Goal: Ask a question: Seek information or help from site administrators or community

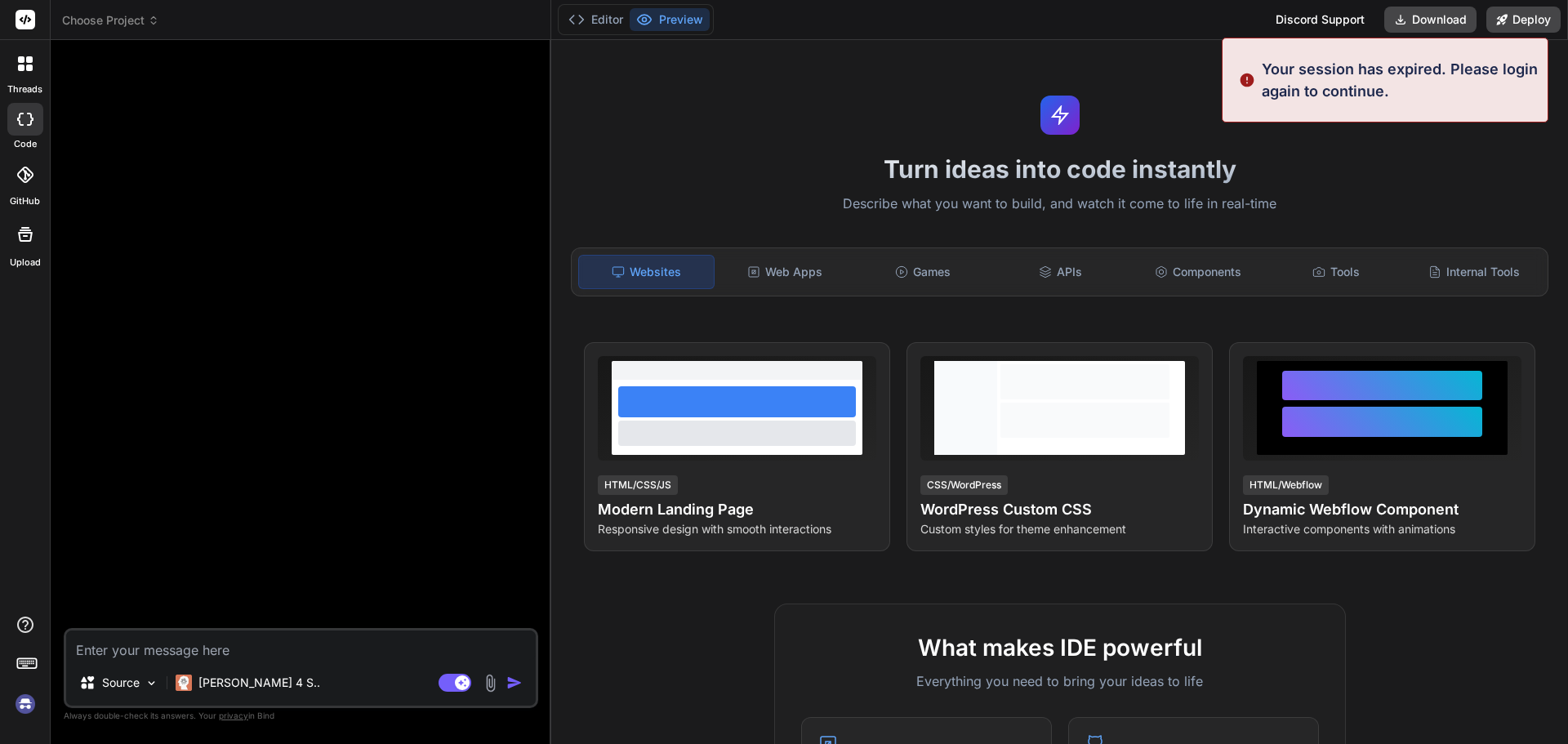
type textarea "x"
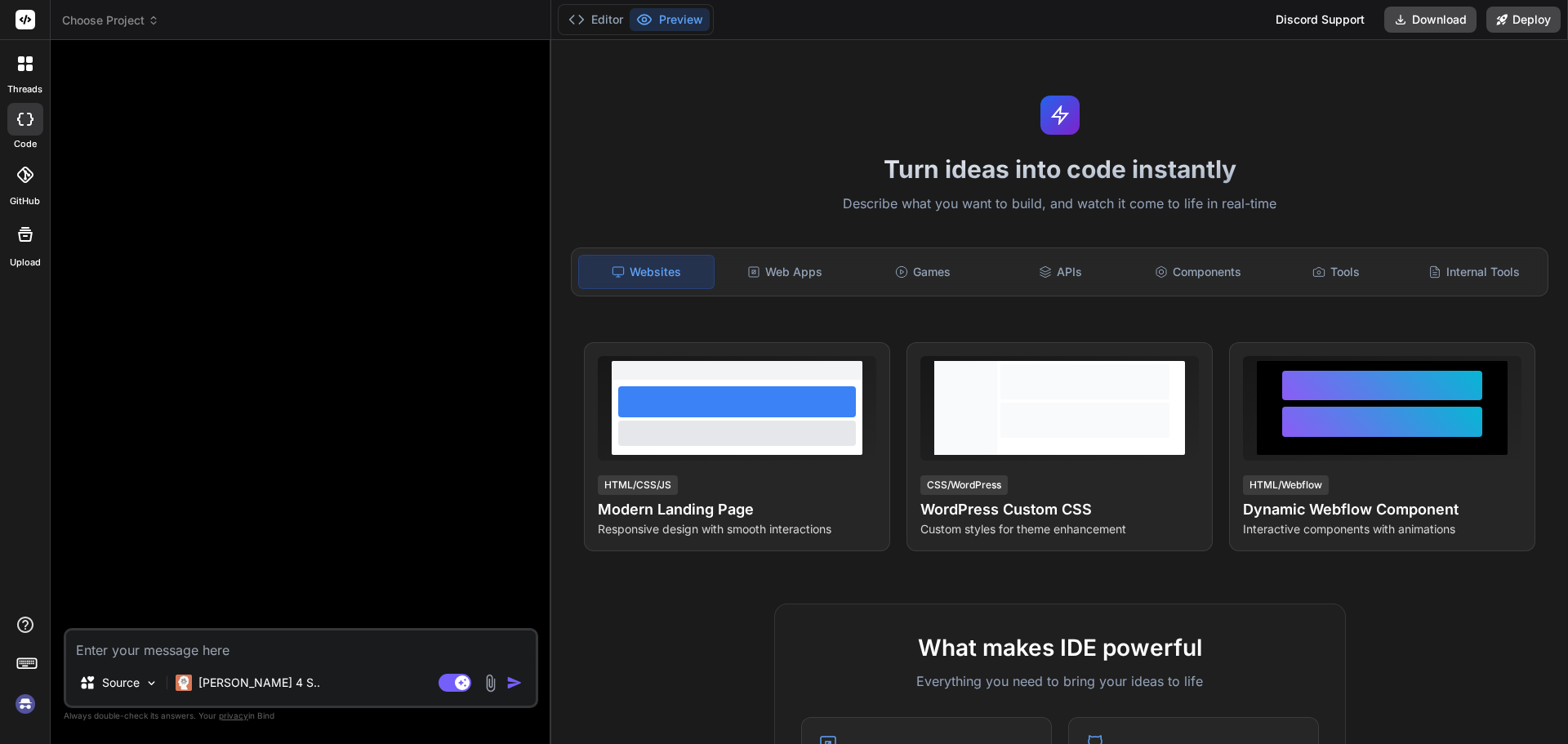
click at [223, 649] on textarea at bounding box center [301, 645] width 470 height 29
type textarea "b"
type textarea "x"
type textarea "bi"
type textarea "x"
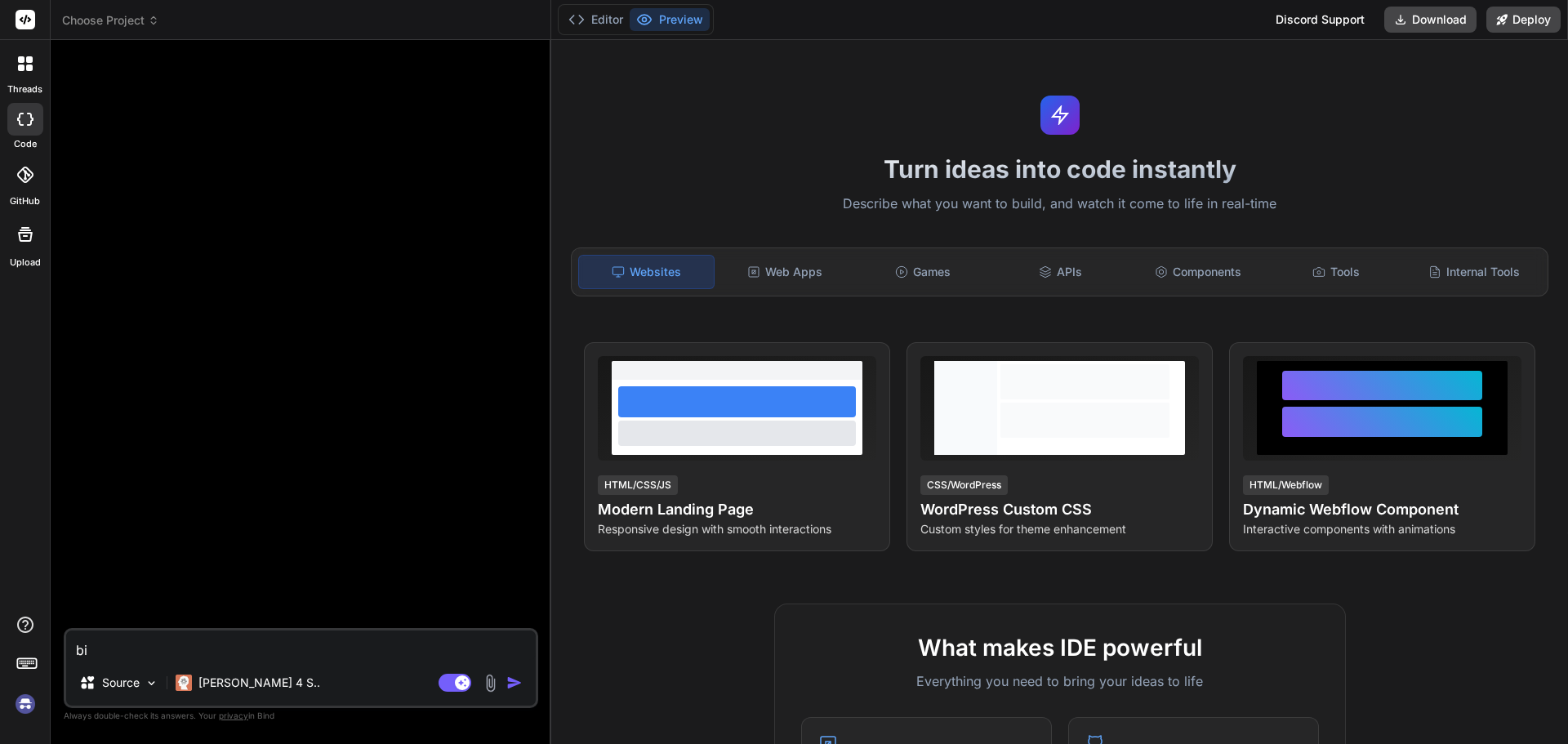
type textarea "bin"
type textarea "x"
type textarea "bind"
type textarea "x"
type textarea "bind"
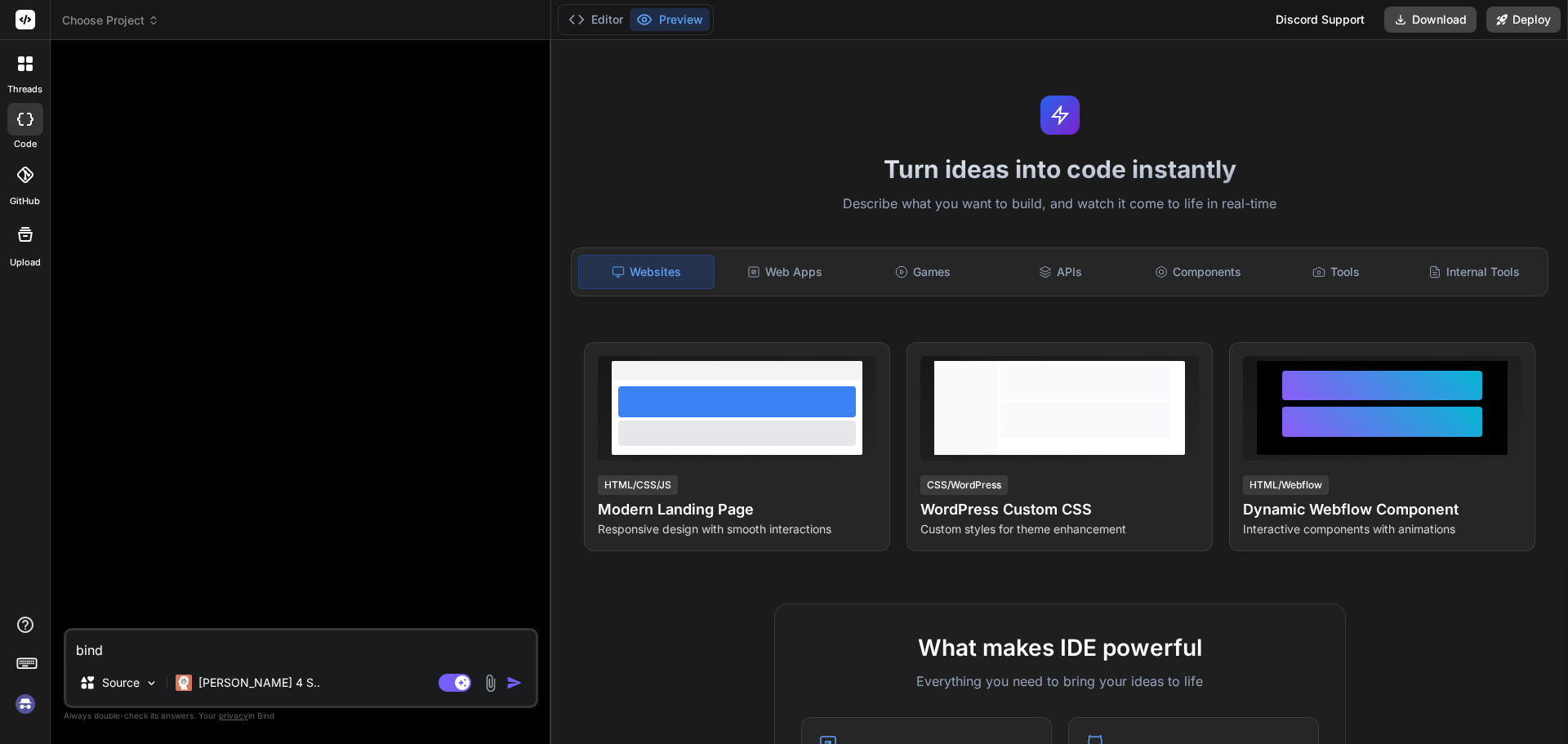
type textarea "x"
type textarea "bind a"
type textarea "x"
type textarea "bind ai"
type textarea "x"
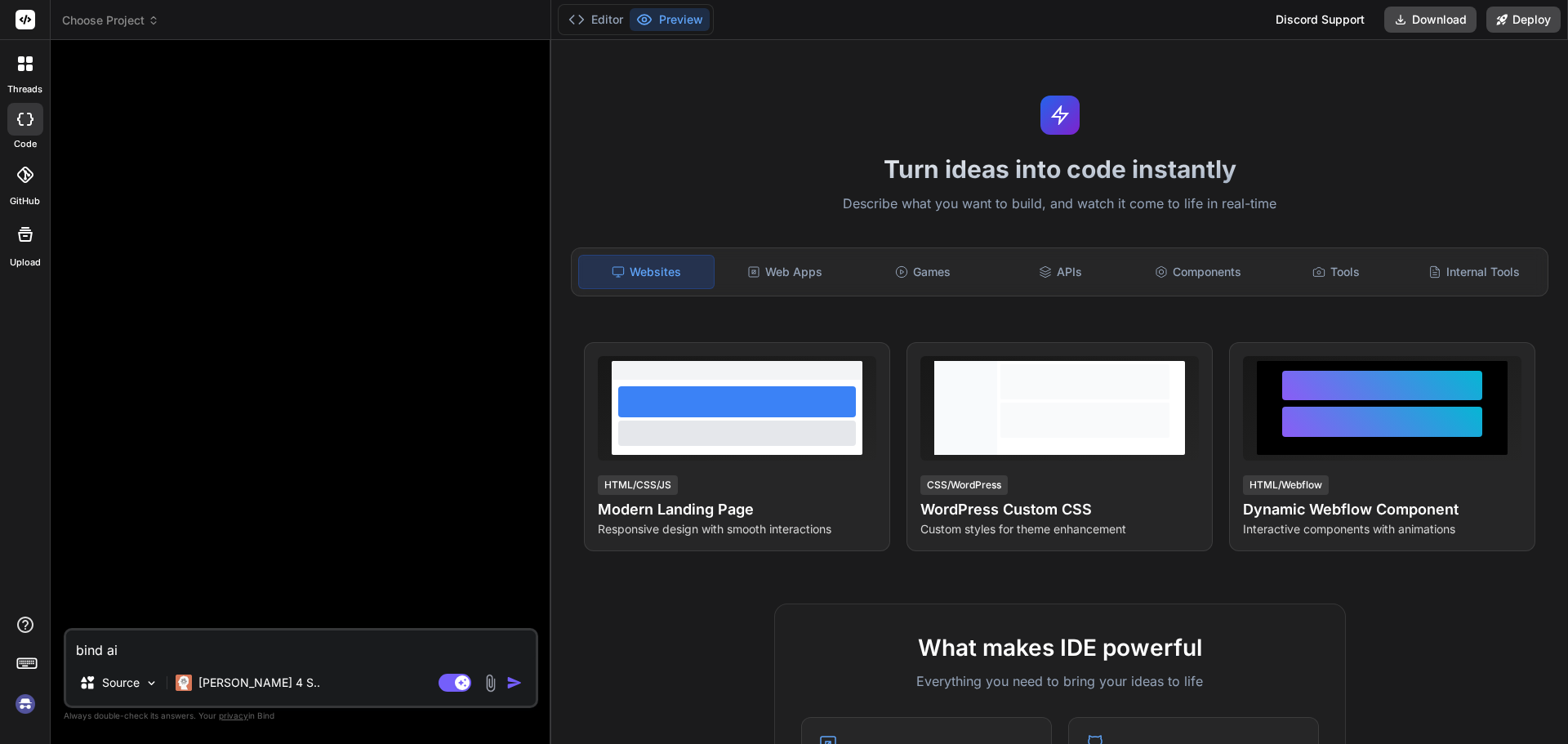
type textarea "x"
type textarea "l"
type textarea "x"
type textarea "li"
type textarea "x"
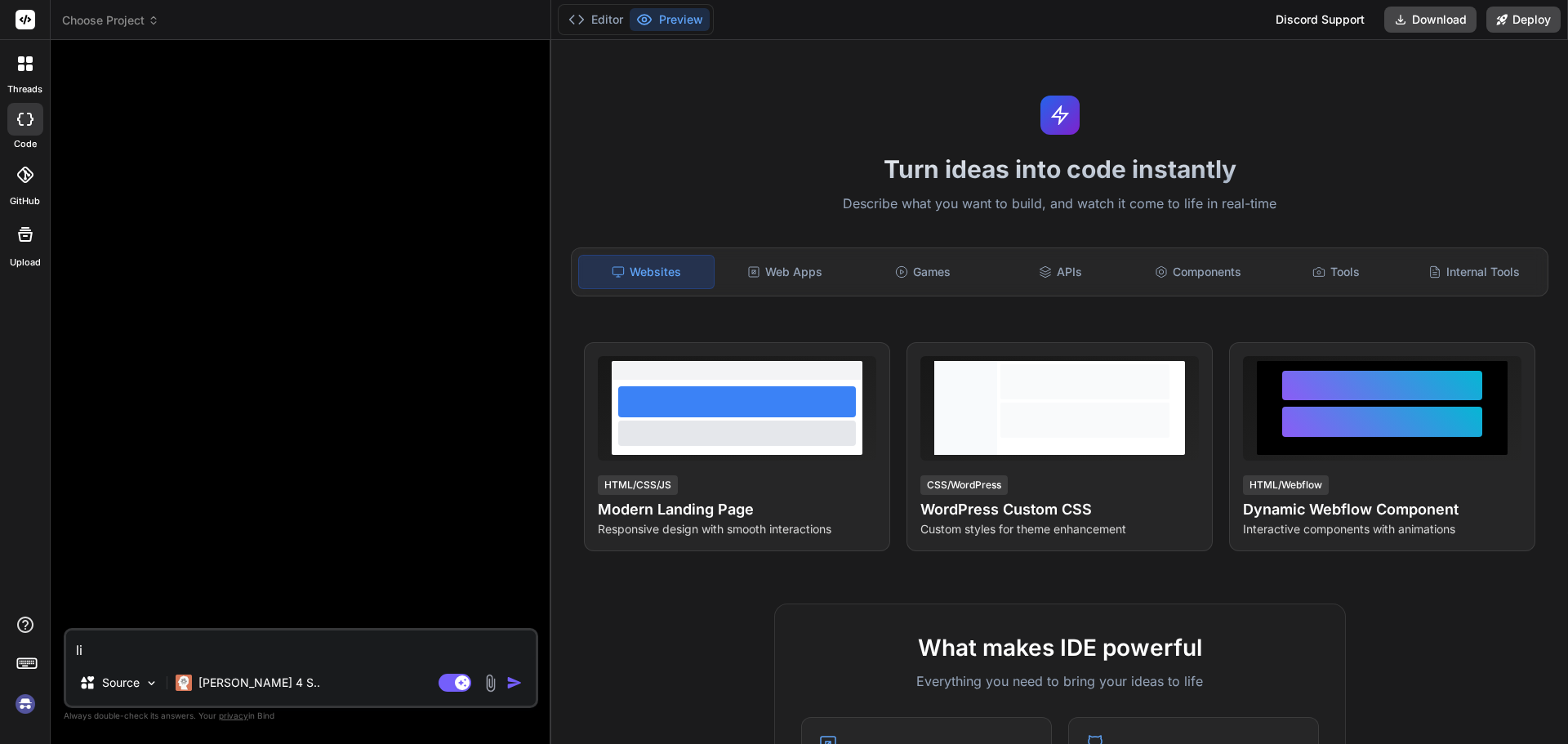
type textarea "lis"
type textarea "x"
type textarea "list"
type textarea "x"
type textarea "list"
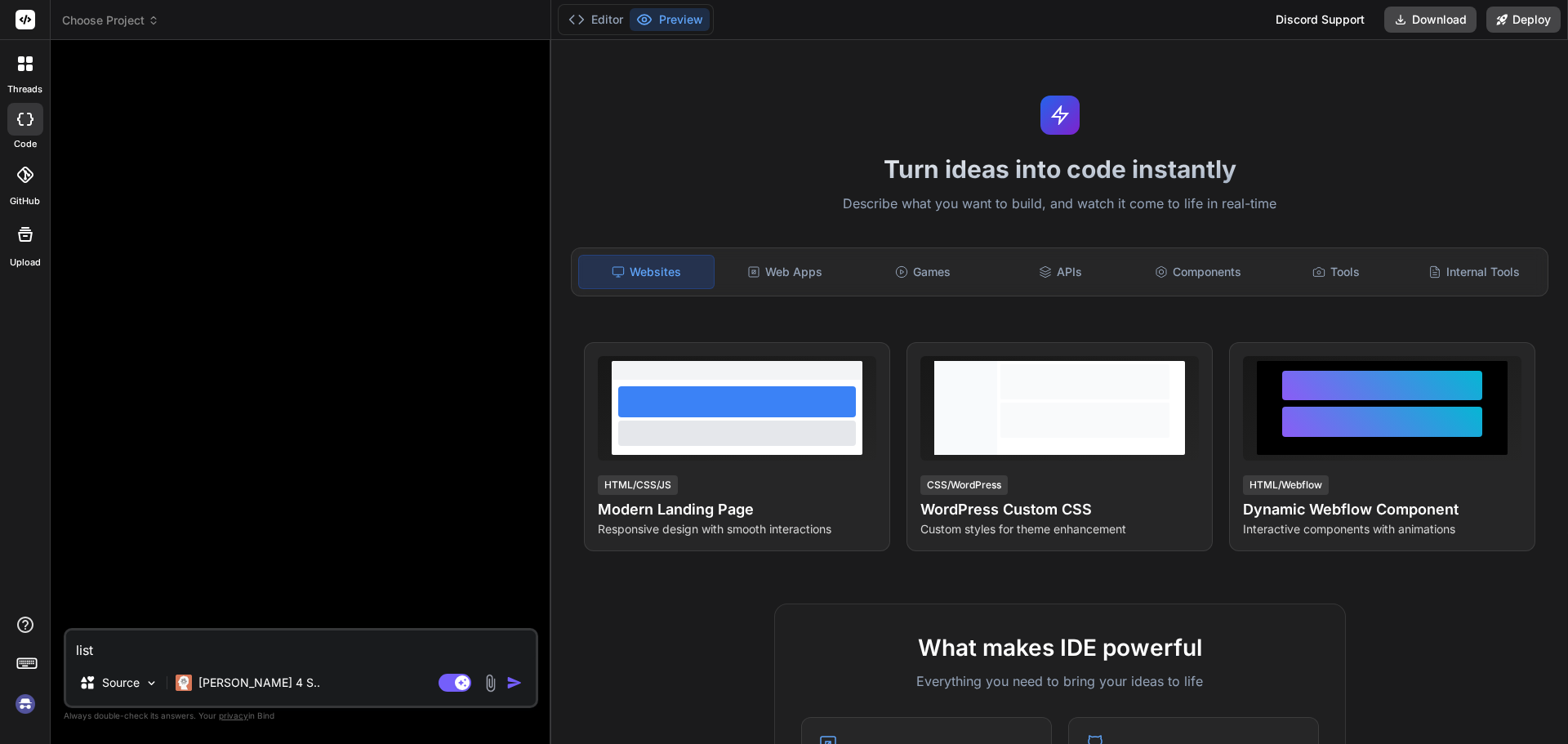
type textarea "x"
type textarea "list o"
type textarea "x"
type textarea "list of"
type textarea "x"
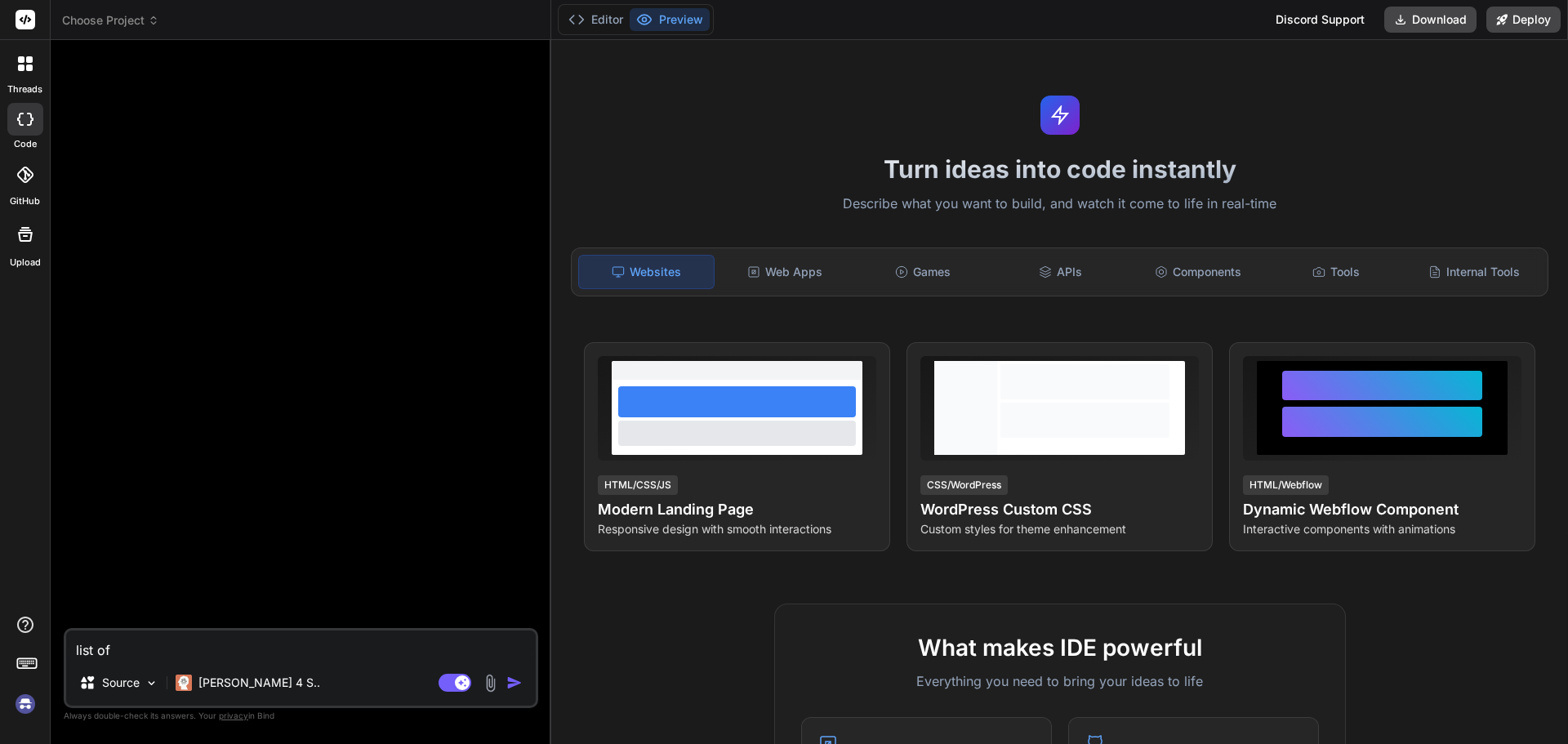
type textarea "list of"
type textarea "x"
type textarea "list of u"
type textarea "x"
type textarea "list of us"
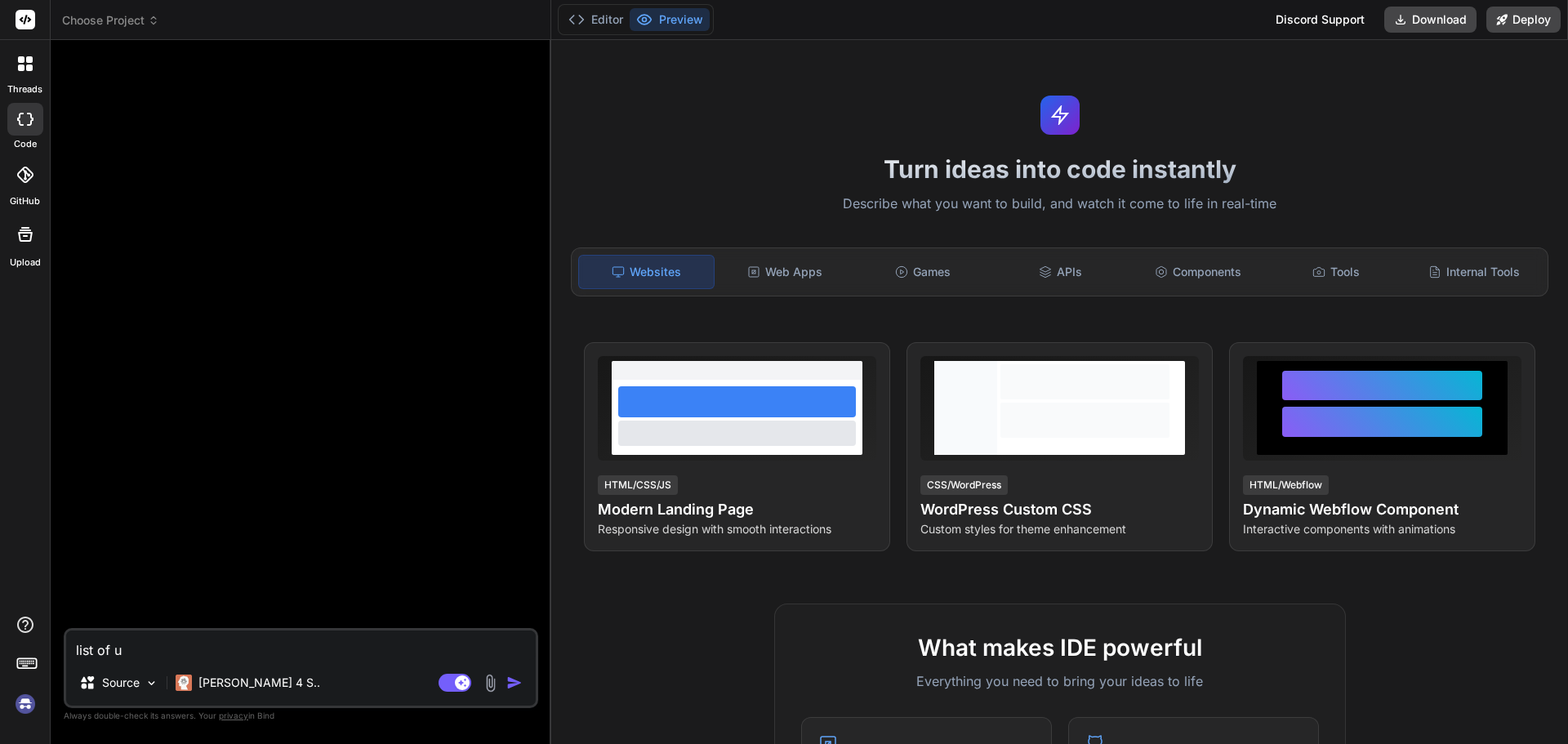
type textarea "x"
type textarea "list of us"
type textarea "x"
type textarea "list of us d"
type textarea "x"
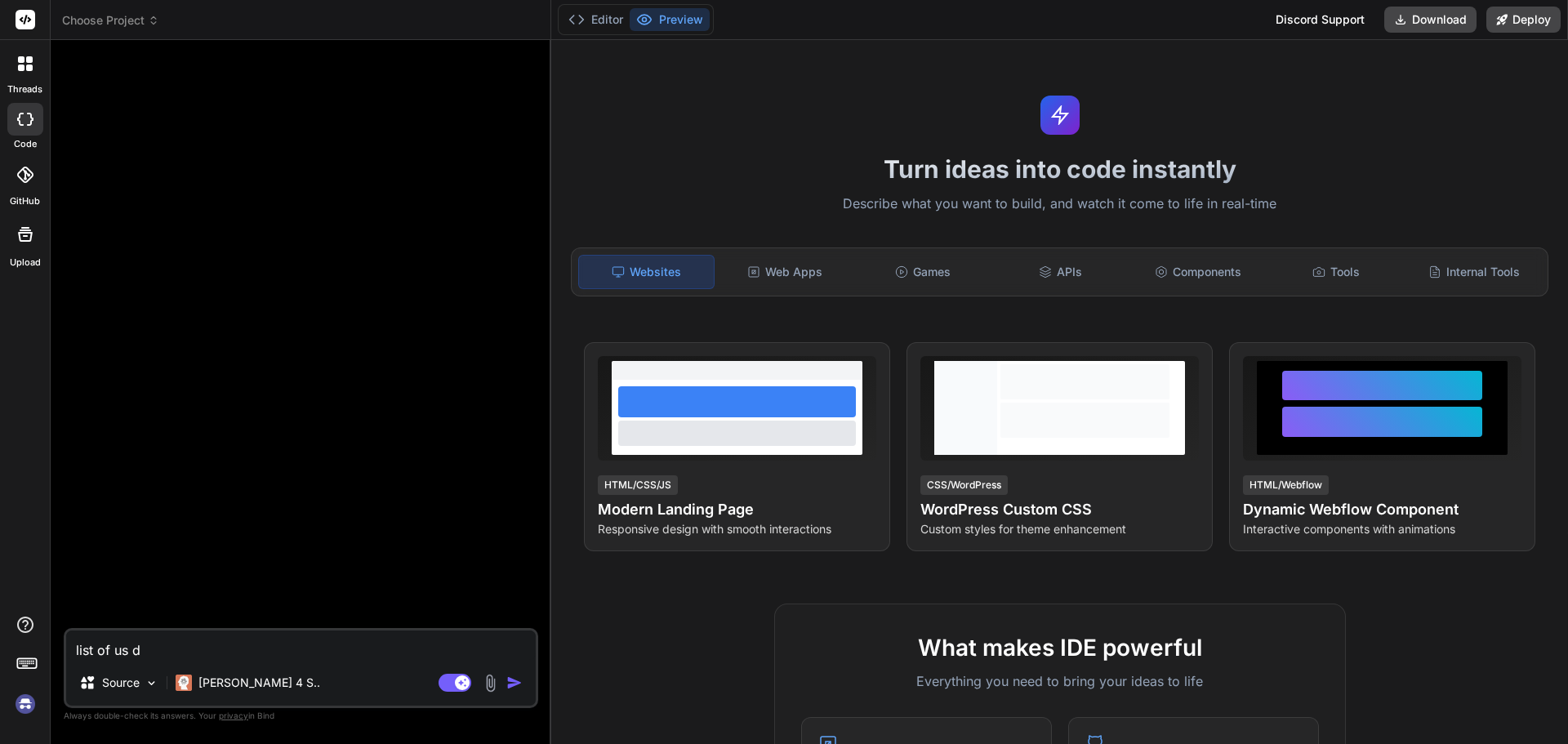
type textarea "list of us"
type textarea "x"
type textarea "list of us f"
type textarea "x"
type textarea "list of us fu"
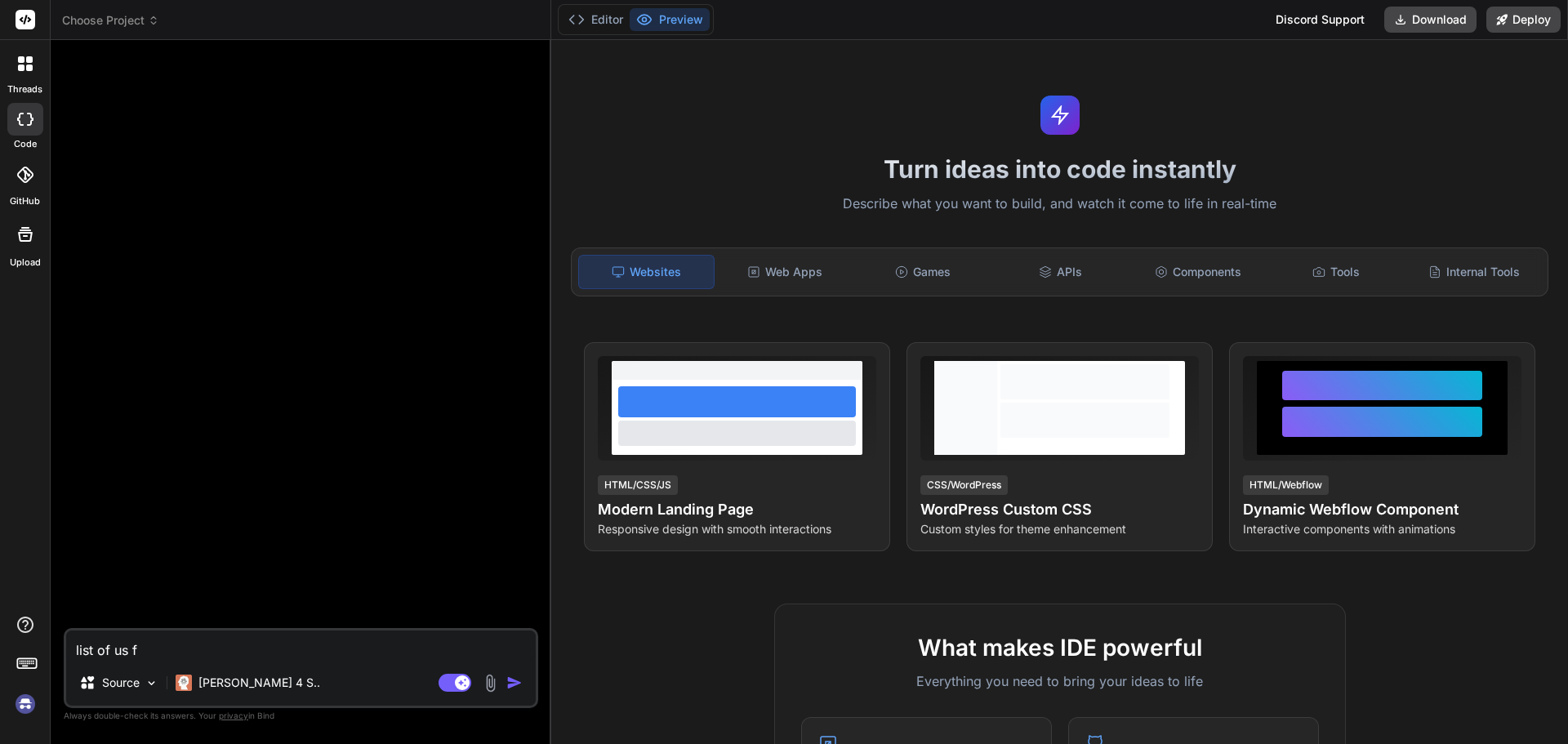
type textarea "x"
type textarea "list of us fue"
type textarea "x"
type textarea "list of us fuel"
type textarea "x"
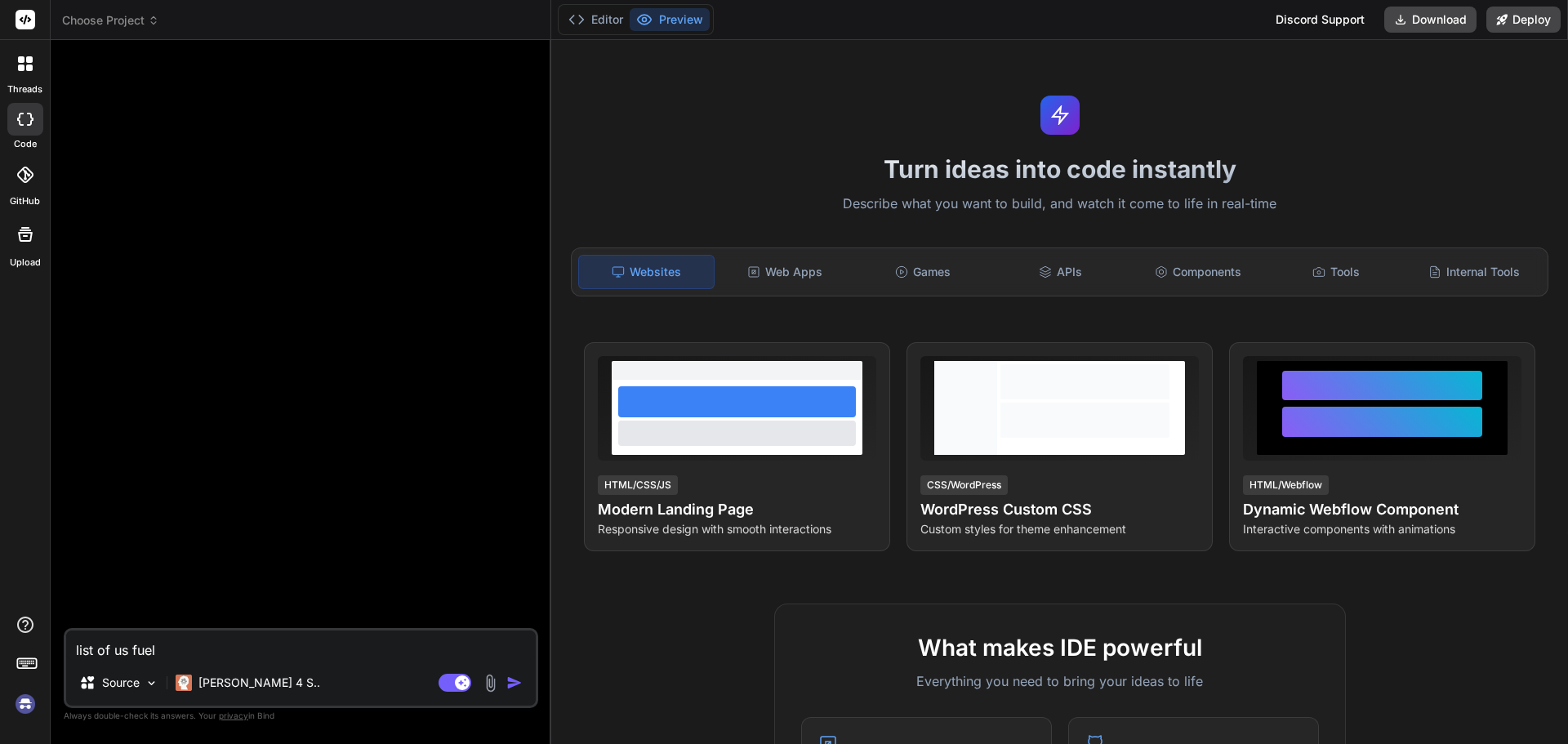
type textarea "list of us fuel"
type textarea "x"
type textarea "list of us fuel p"
type textarea "x"
type textarea "list of us fuel pu"
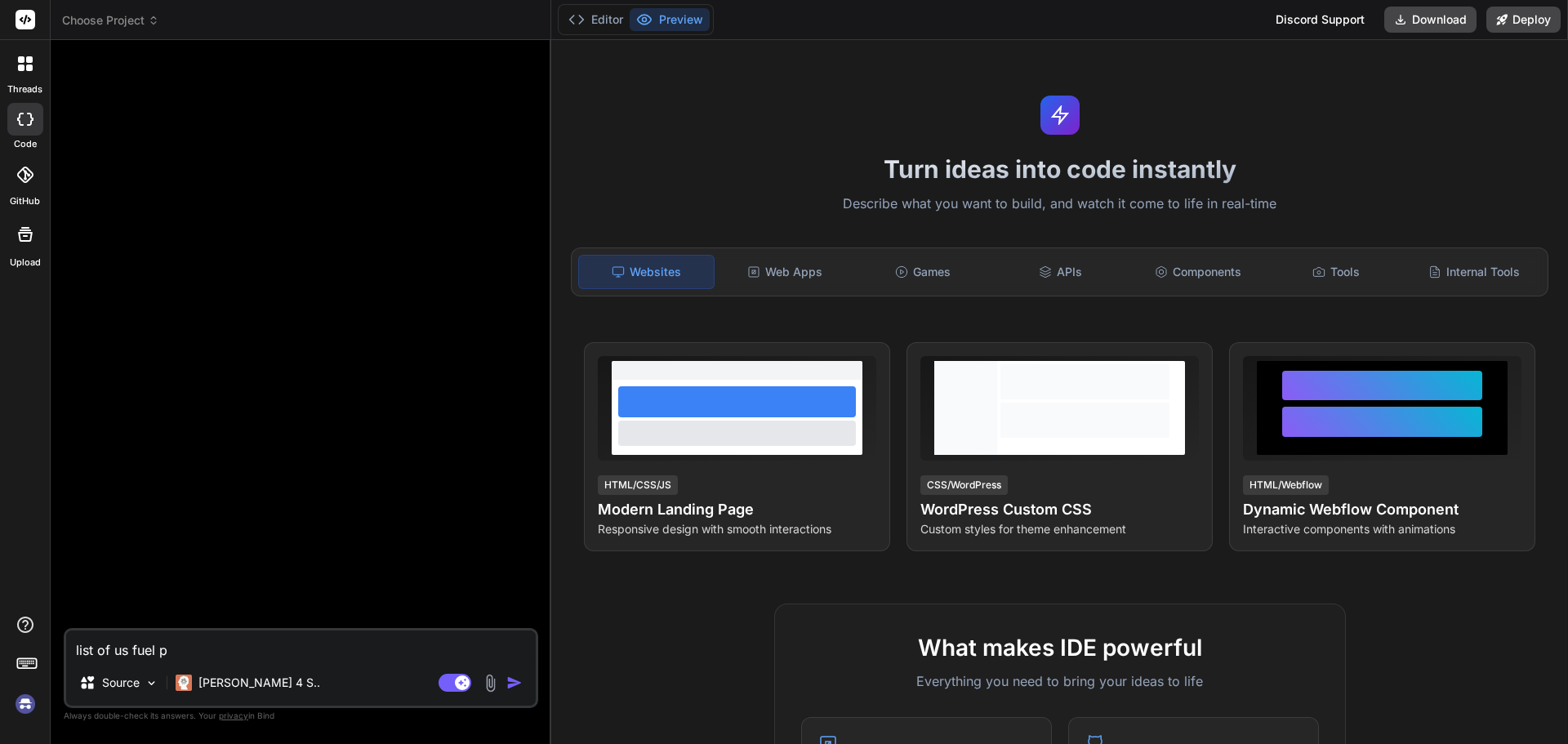
type textarea "x"
type textarea "list of us fuel pum"
type textarea "x"
type textarea "list of us fuel pump"
type textarea "x"
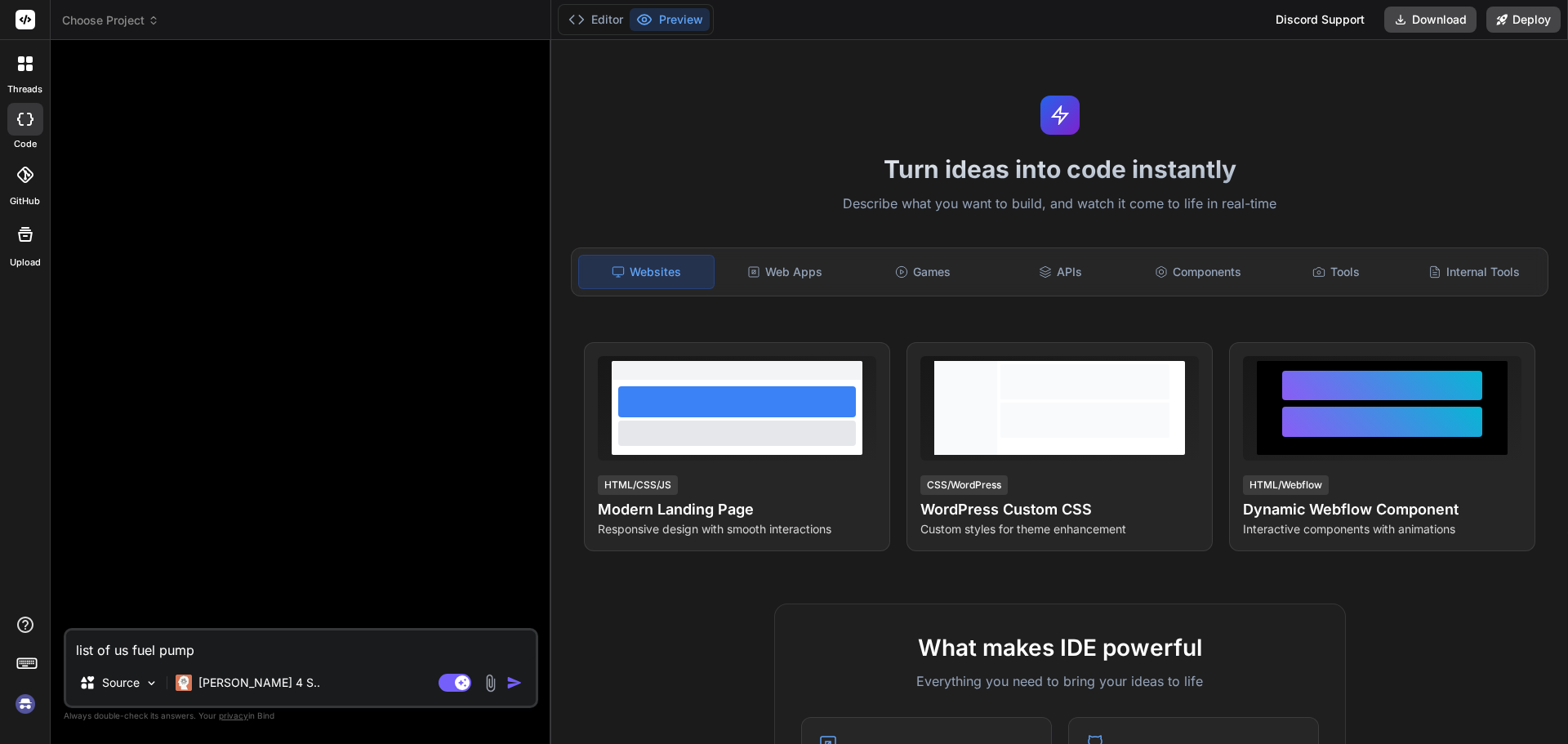
type textarea "list of us fuel pump"
type textarea "x"
type textarea "list of us fuel pump a"
type textarea "x"
type textarea "list of us fuel pump"
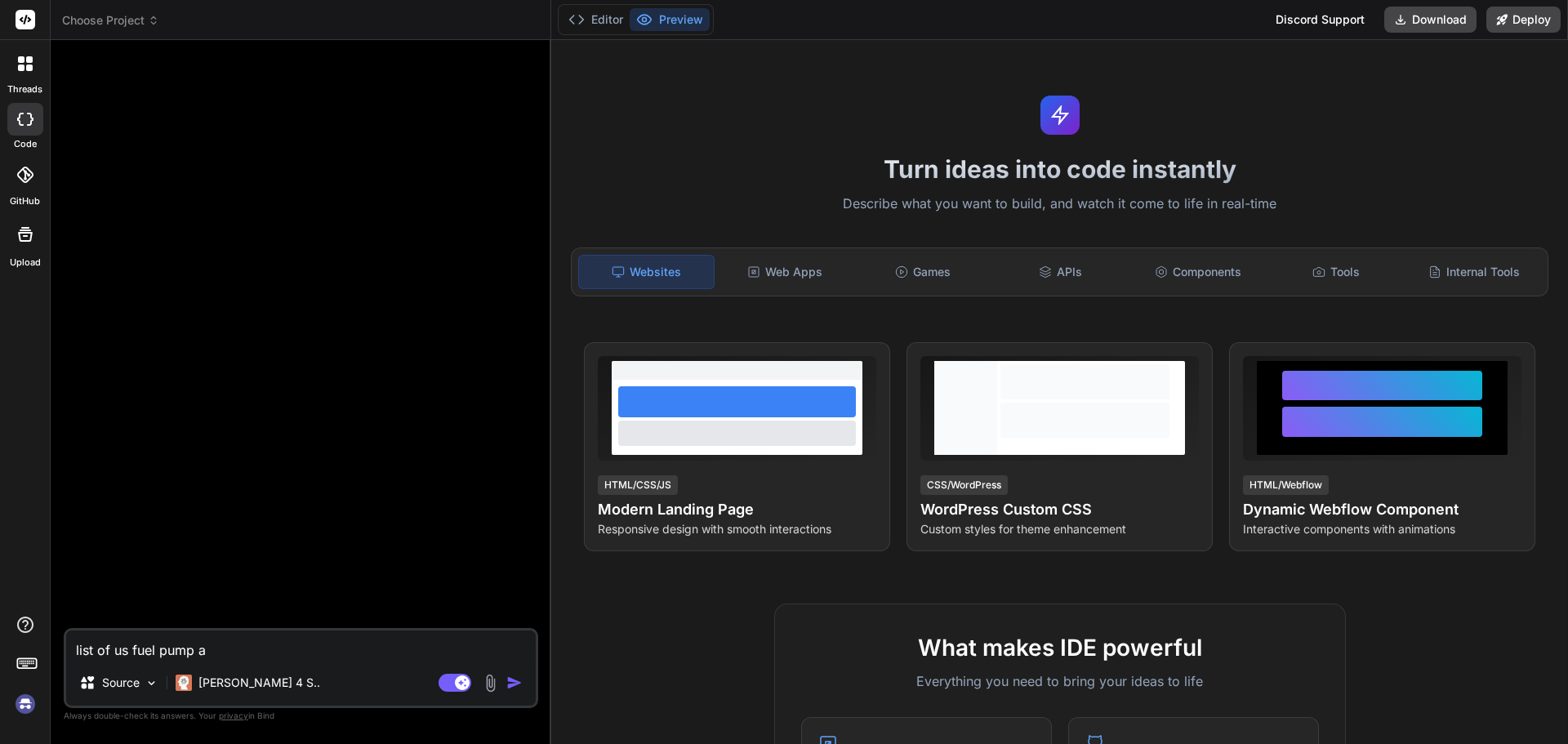
type textarea "x"
type textarea "list of us fuel pump w"
type textarea "x"
type textarea "list of us fuel pump wi"
type textarea "x"
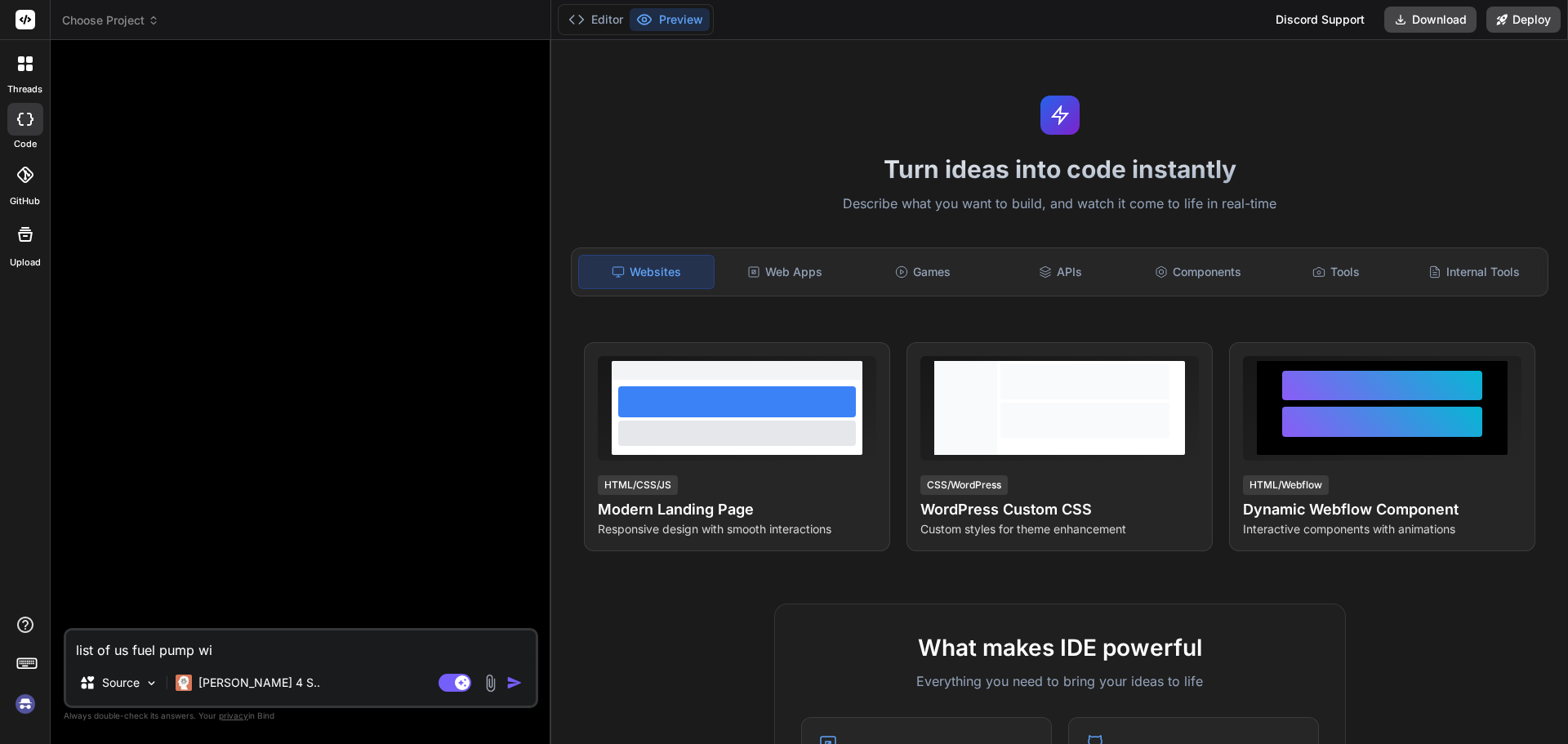
type textarea "list of us fuel pump wit"
type textarea "x"
type textarea "list of us fuel pump with"
type textarea "x"
type textarea "list of us fuel pump with"
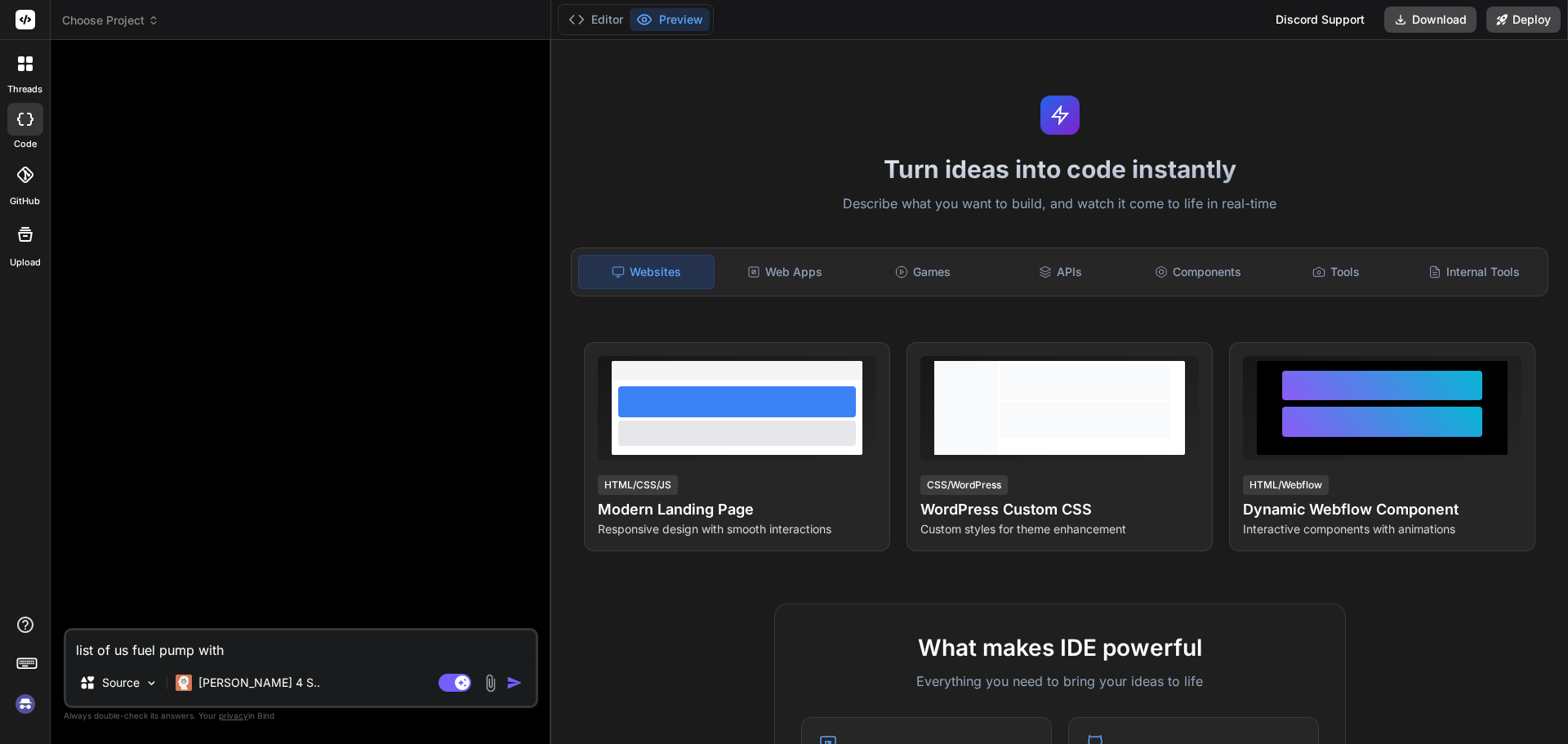
type textarea "x"
type textarea "list of us fuel pump with a"
type textarea "x"
type textarea "list of us fuel pump with ad"
type textarea "x"
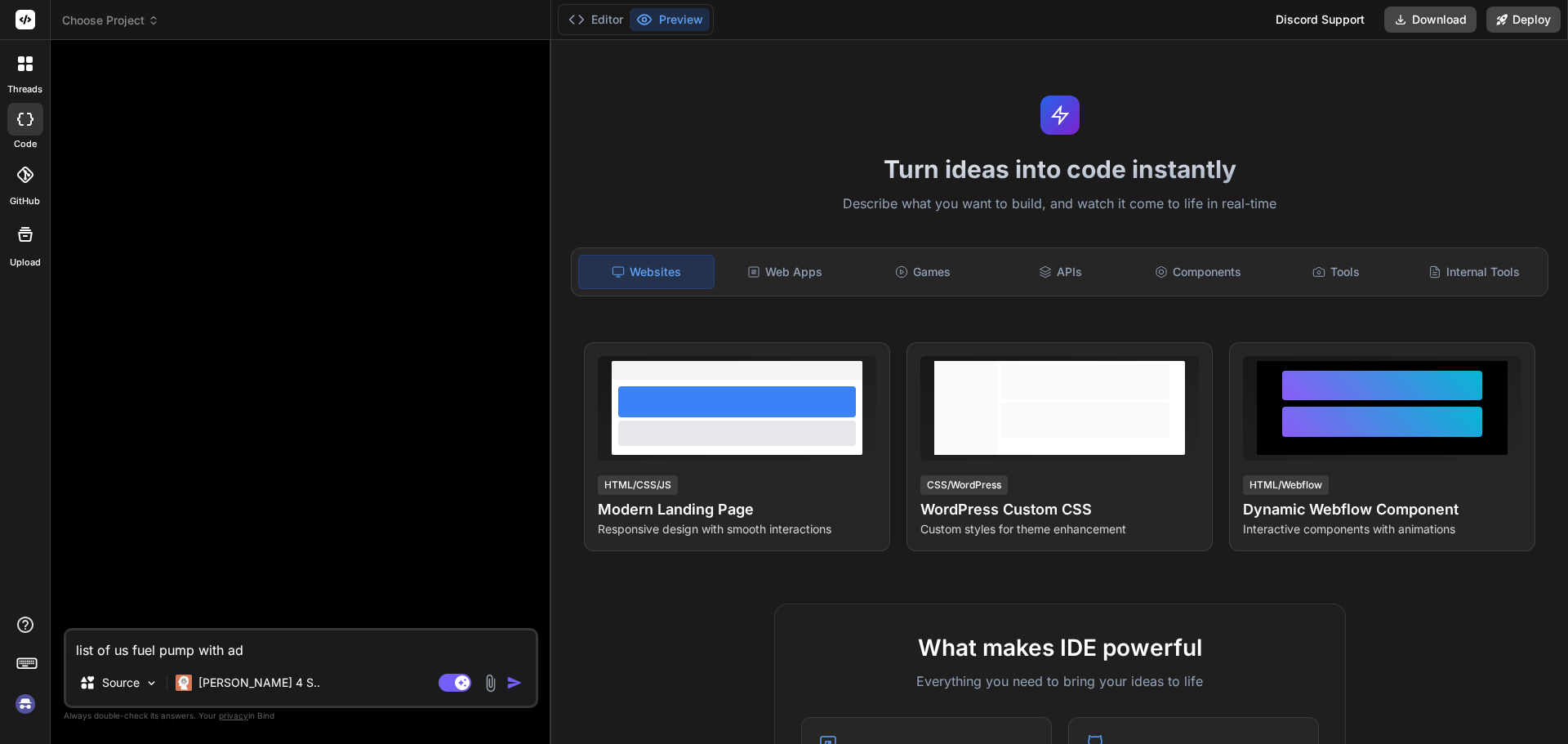
type textarea "list of us fuel pump with adr"
type textarea "x"
type textarea "list of us fuel pump with adre"
type textarea "x"
type textarea "list of us fuel pump with adres"
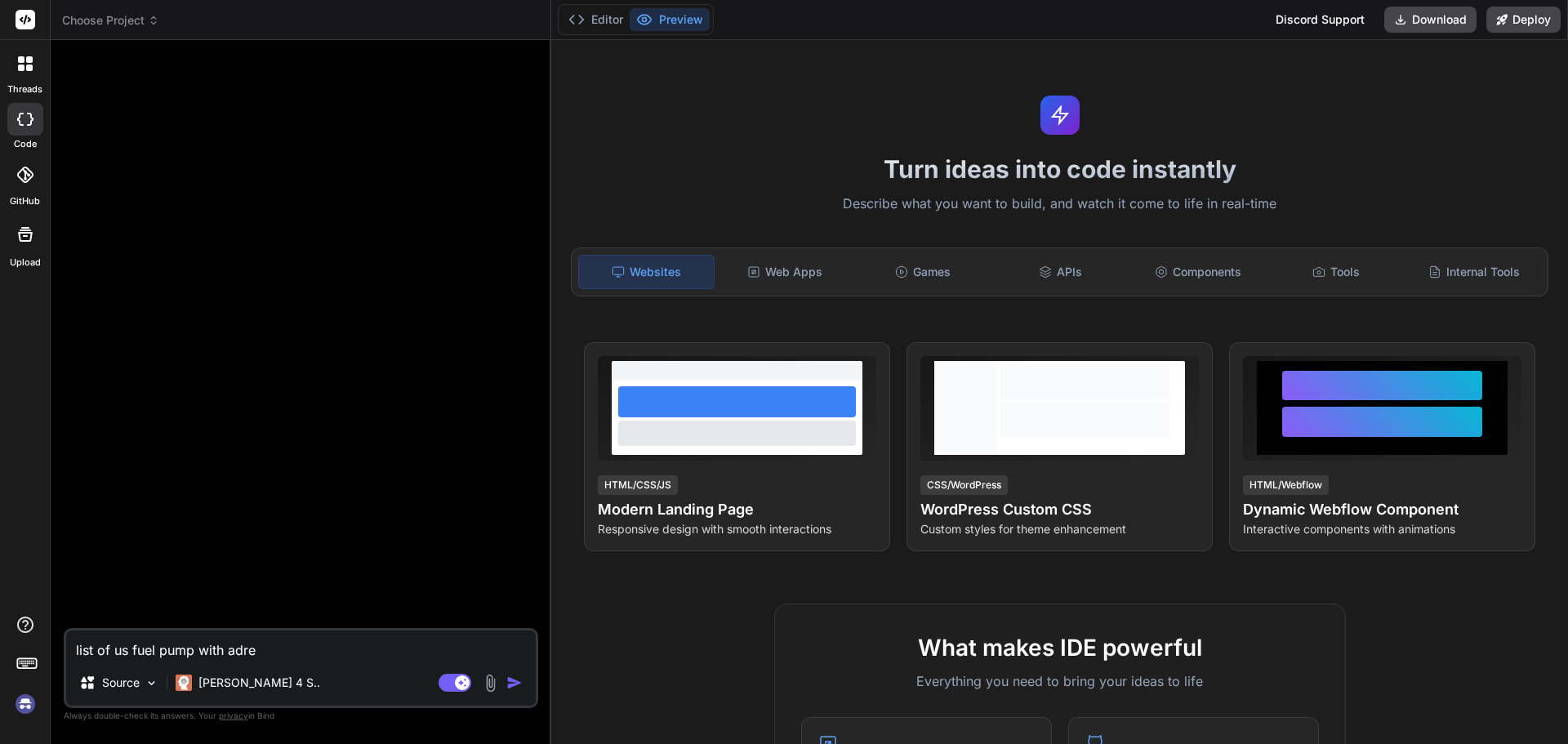
type textarea "x"
type textarea "list of us fuel pump with adress"
type textarea "x"
type textarea "list of us fuel pump with address"
type textarea "x"
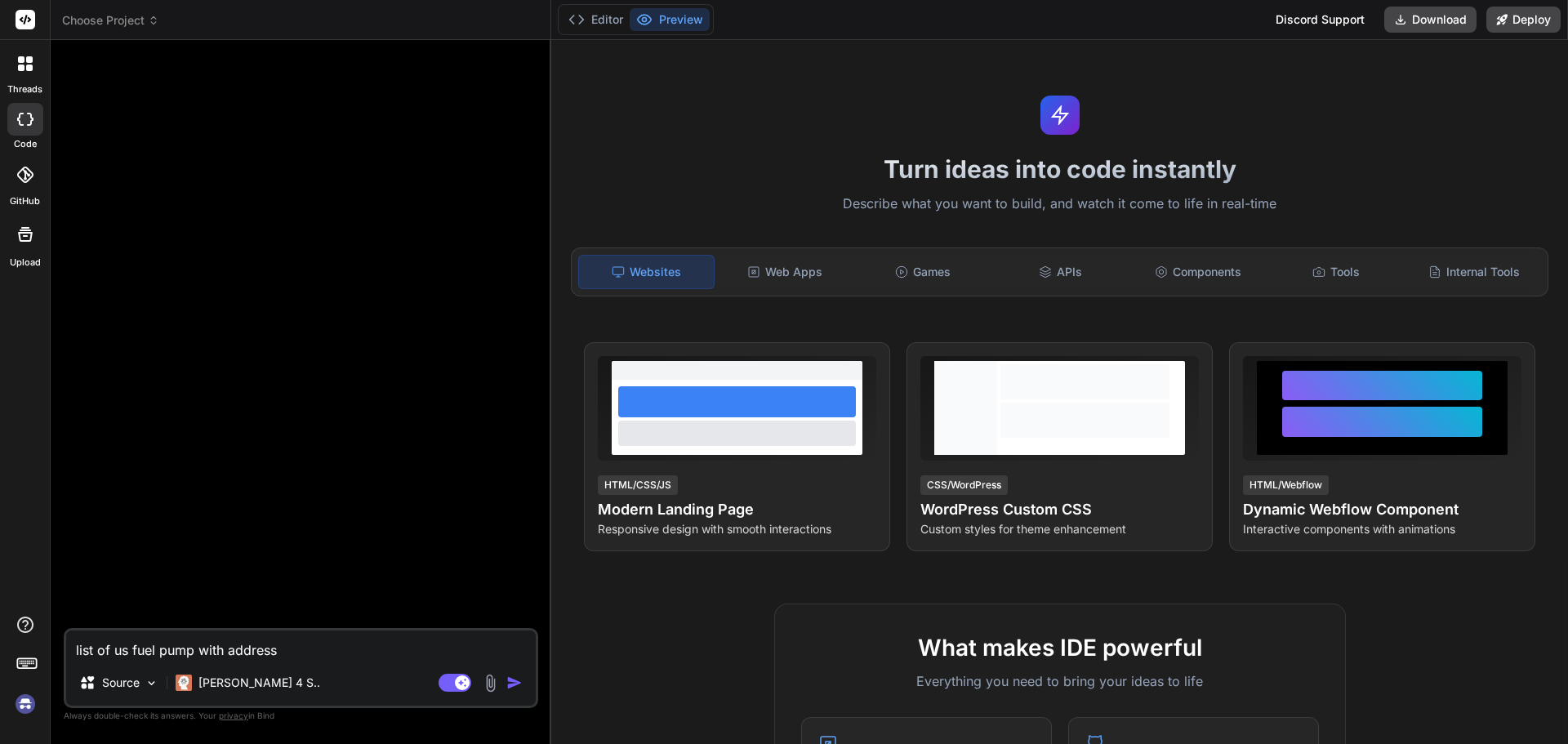
type textarea "list of us fuel pump with address"
click at [515, 684] on img "button" at bounding box center [514, 683] width 17 height 17
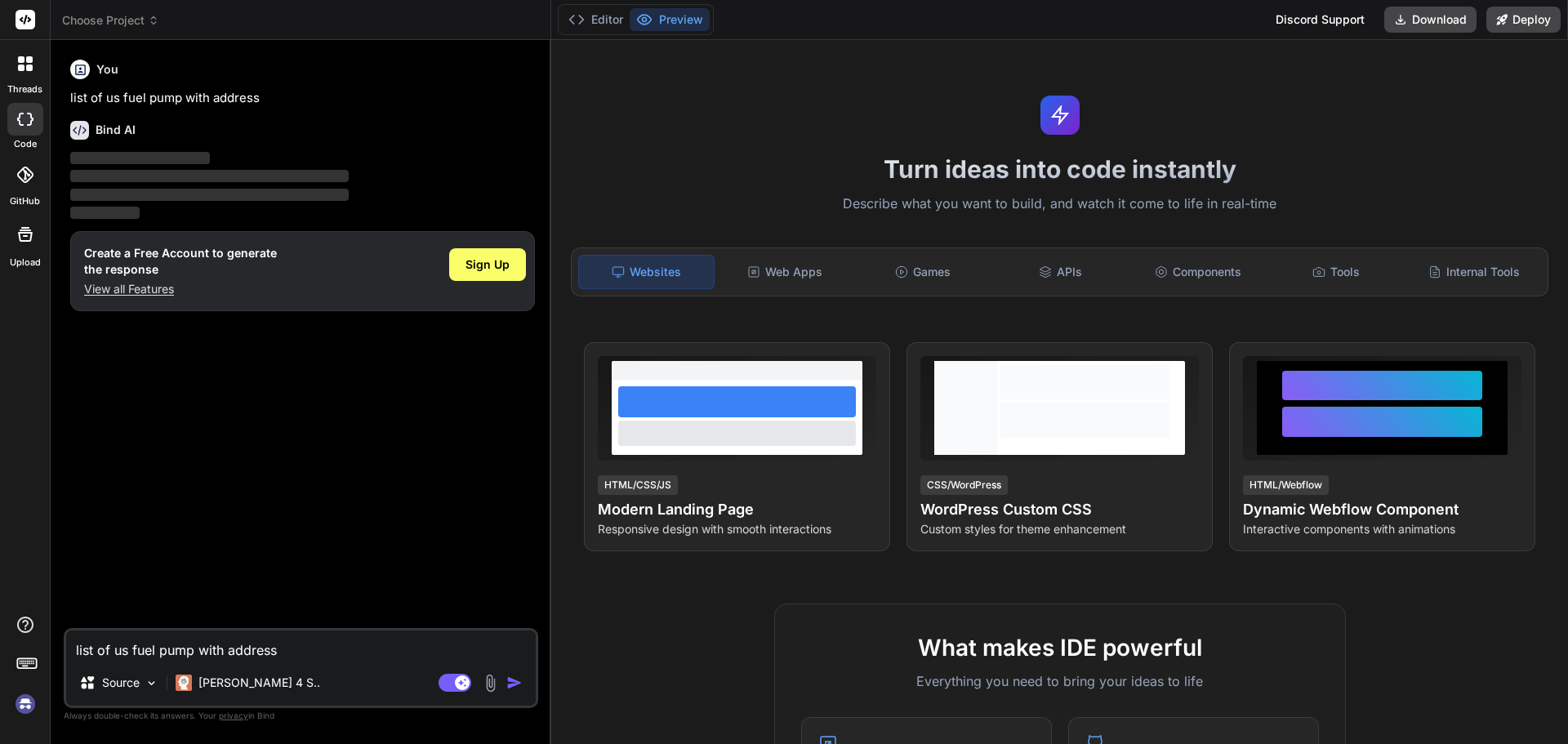
click at [496, 282] on div "Sign Up" at bounding box center [487, 271] width 77 height 52
click at [494, 260] on span "Sign Up" at bounding box center [487, 265] width 44 height 17
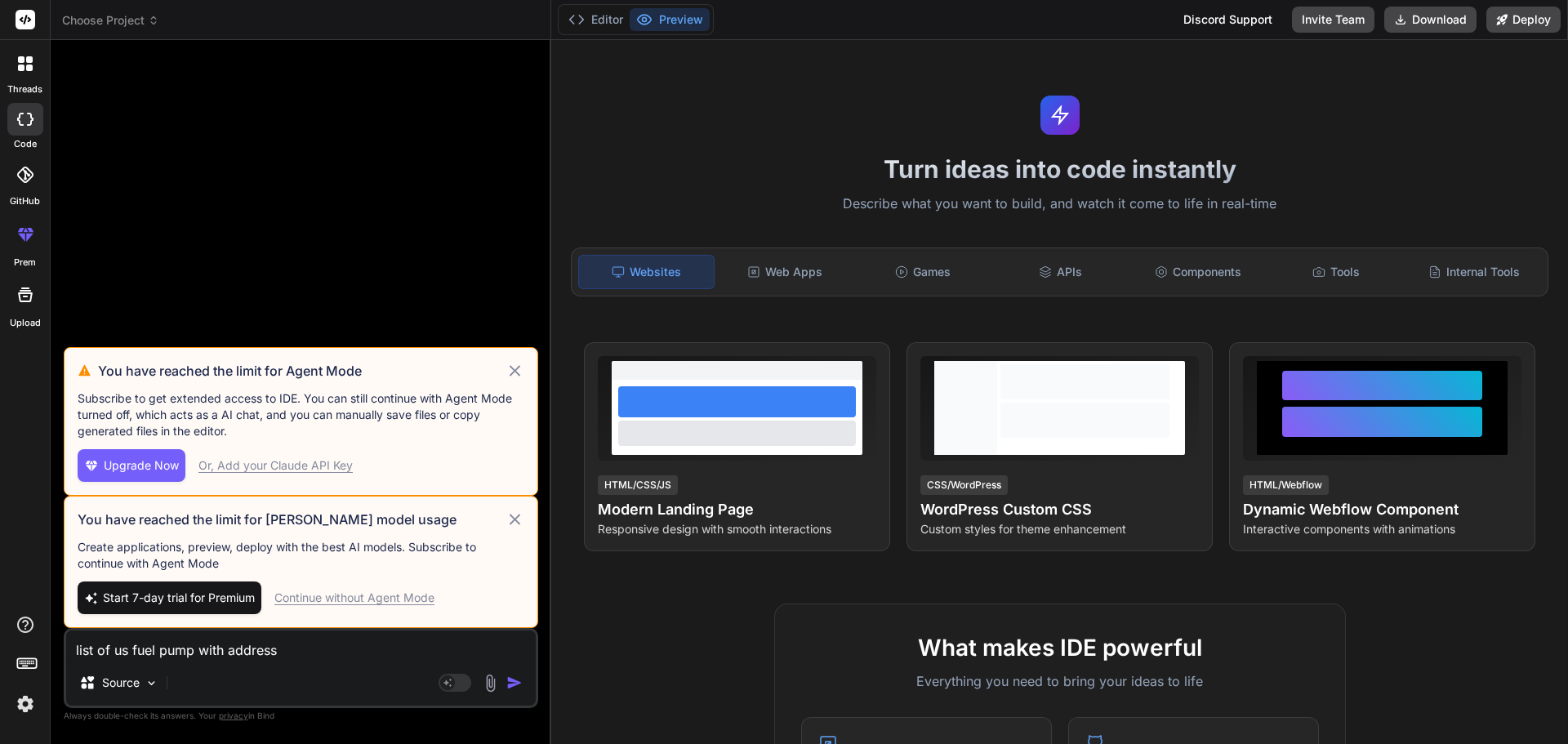
click at [515, 374] on icon at bounding box center [514, 371] width 19 height 20
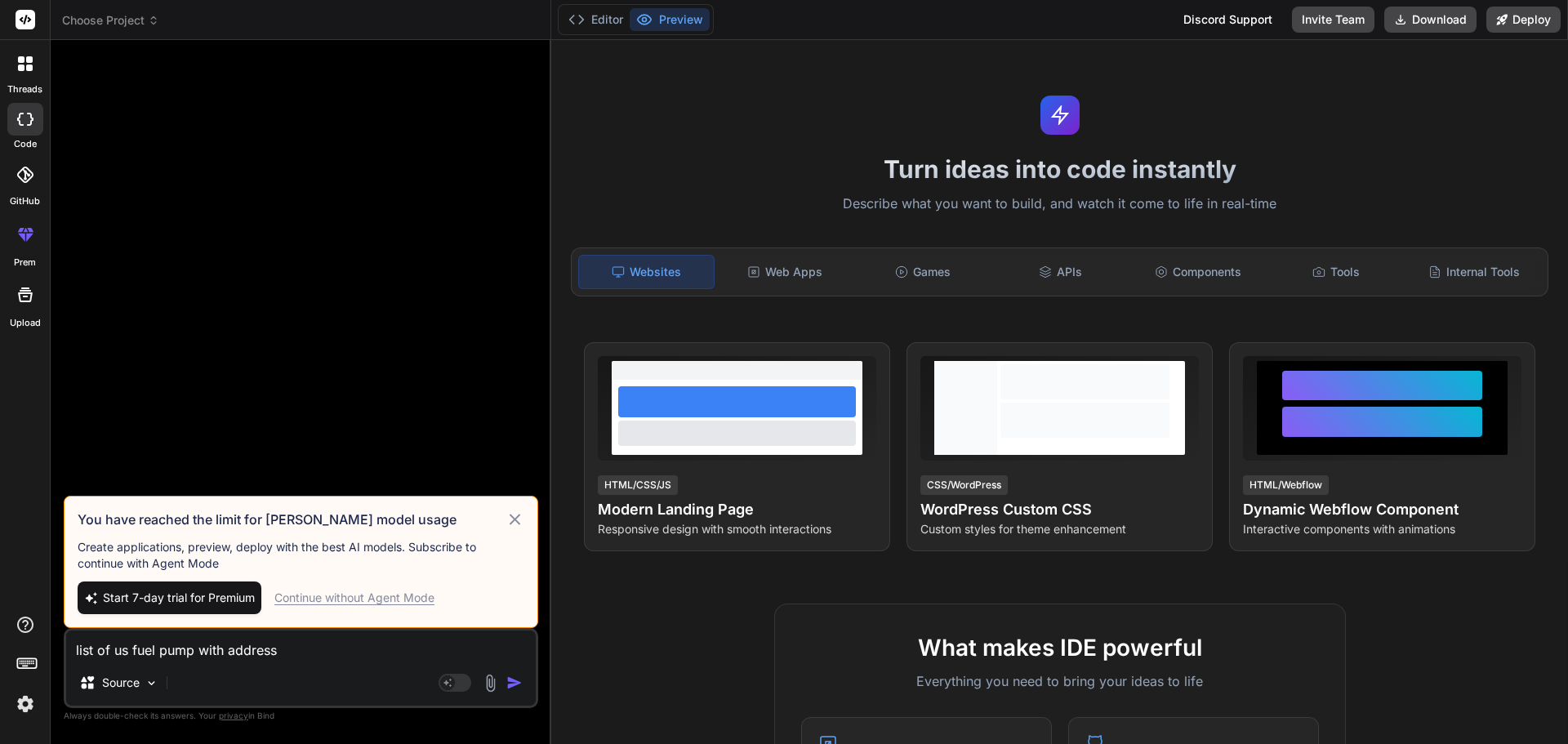
click at [509, 520] on icon at bounding box center [514, 519] width 19 height 20
type textarea "x"
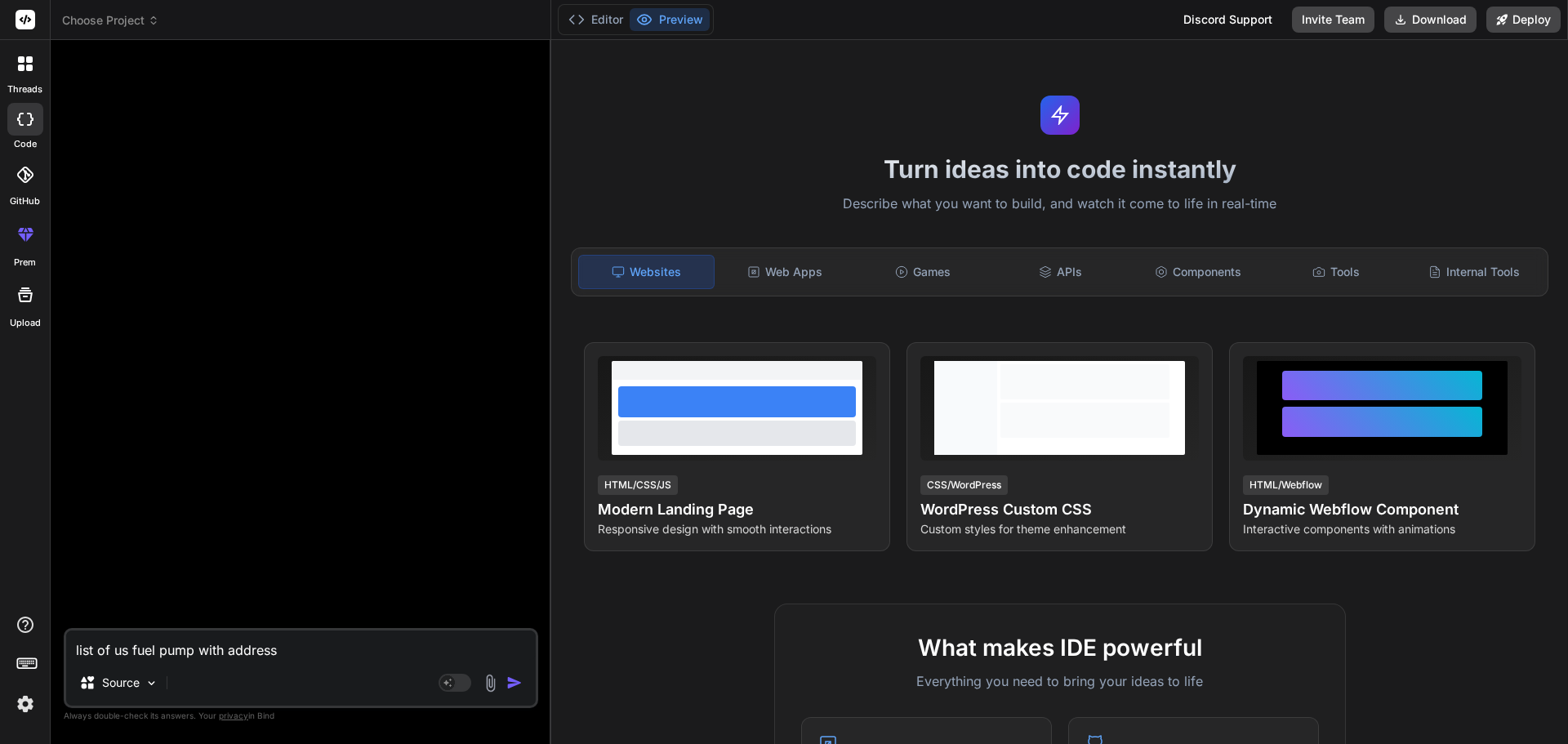
click at [227, 645] on textarea "list of us fuel pump with address" at bounding box center [301, 645] width 470 height 29
type textarea "l"
type textarea "x"
type textarea "li"
type textarea "x"
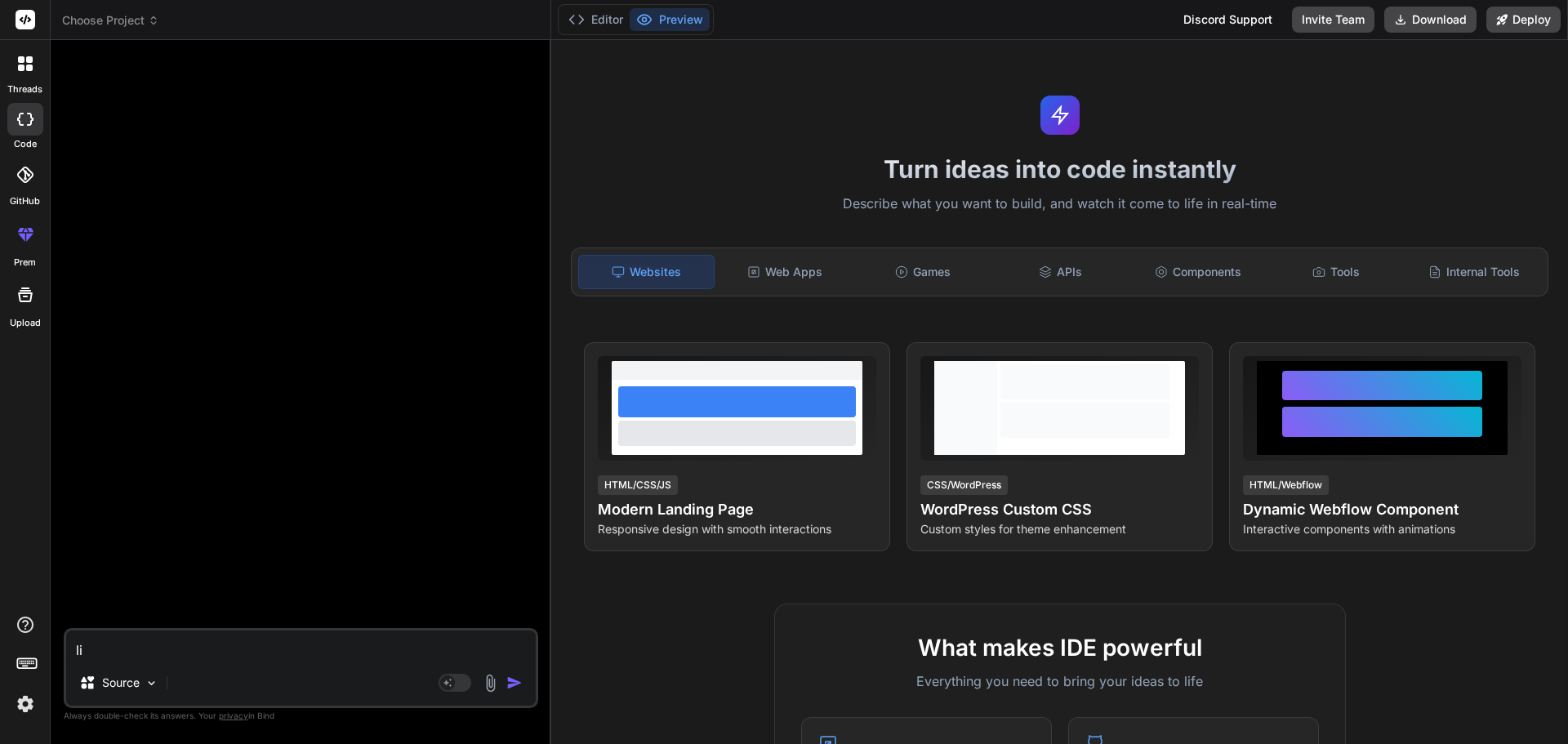
type textarea "lis"
type textarea "x"
type textarea "list"
type textarea "x"
type textarea "list"
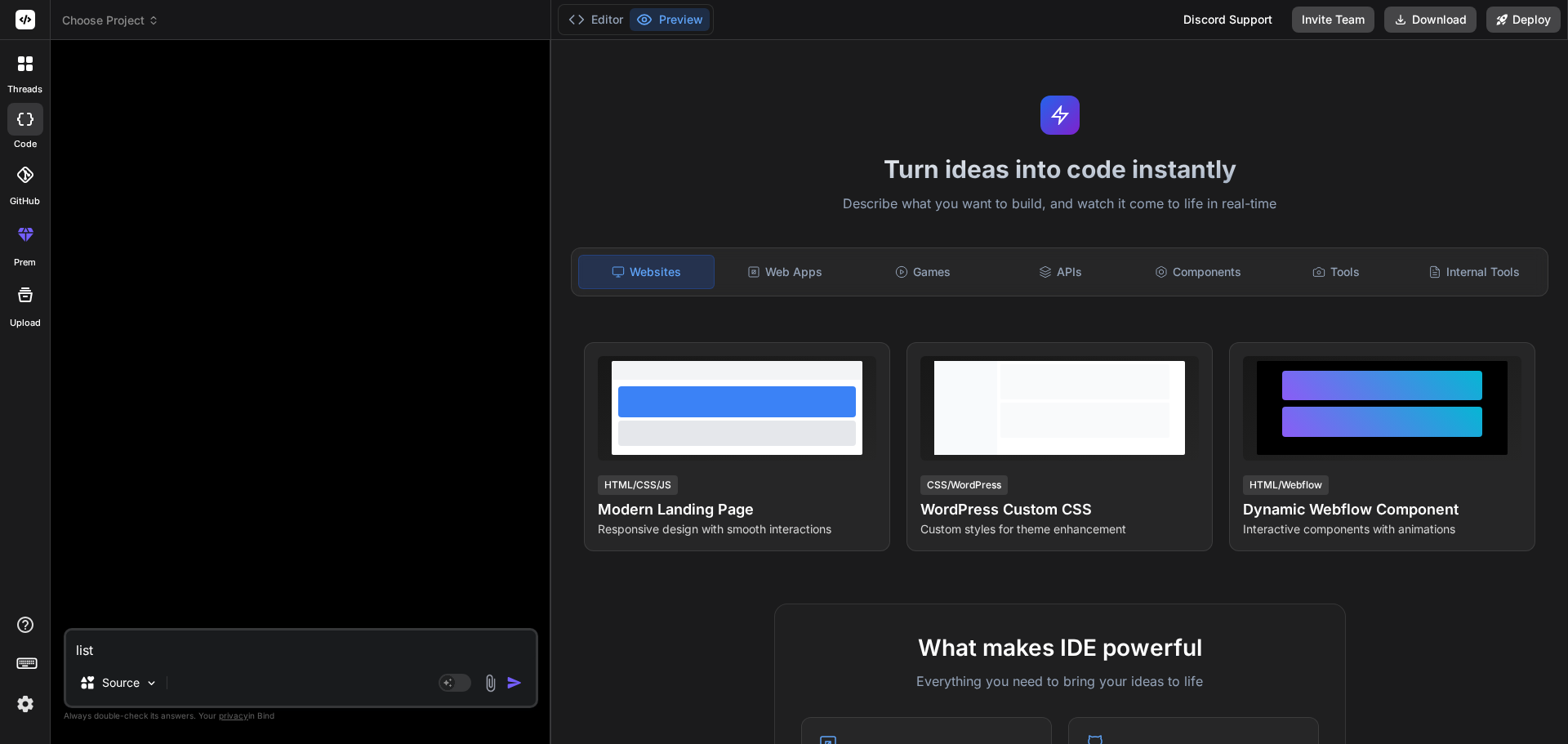
type textarea "x"
type textarea "list o"
type textarea "x"
type textarea "list of"
type textarea "x"
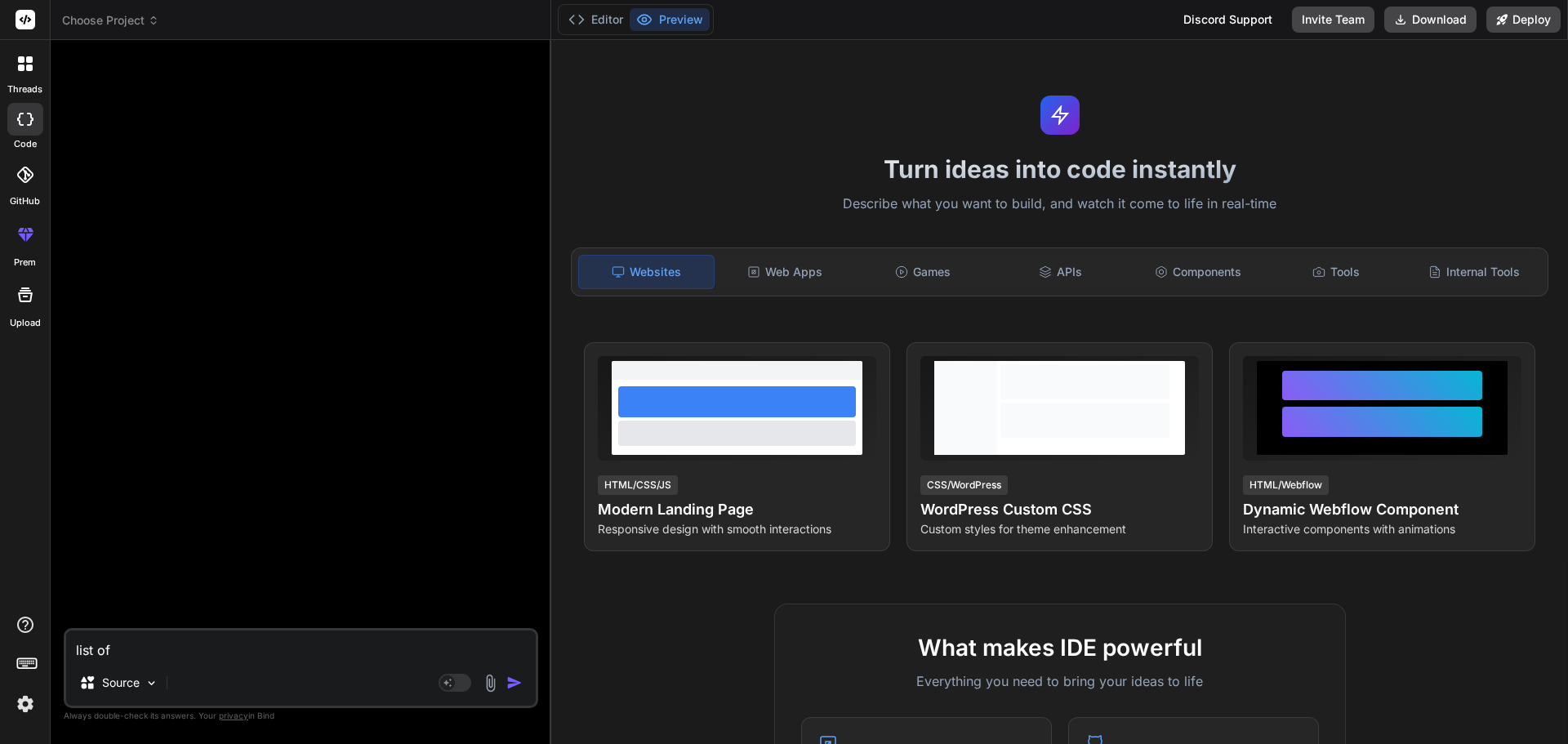
type textarea "list of"
type textarea "x"
type textarea "list of u"
type textarea "x"
type textarea "list of uf"
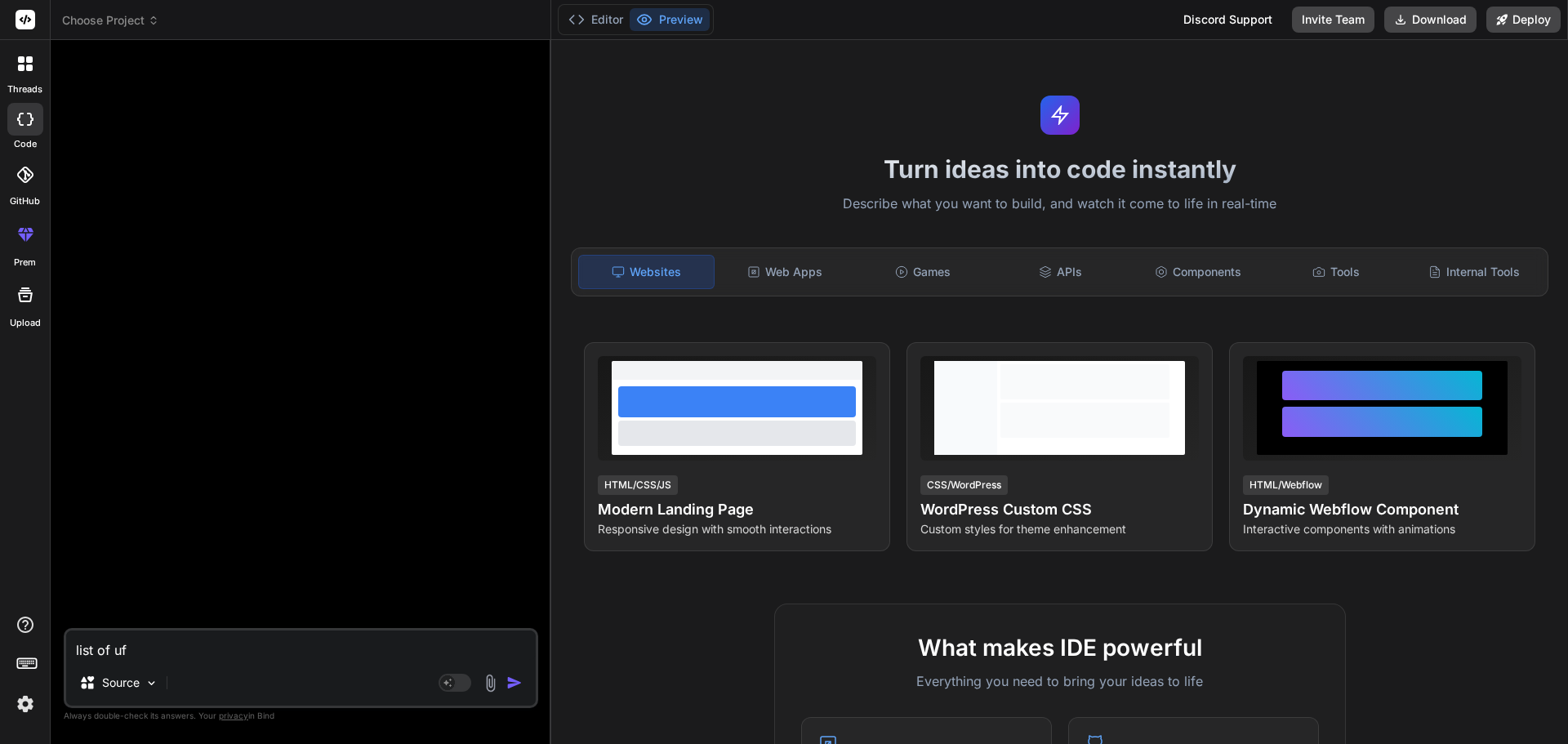
type textarea "x"
type textarea "list of ufl"
type textarea "x"
type textarea "list of ufle"
type textarea "x"
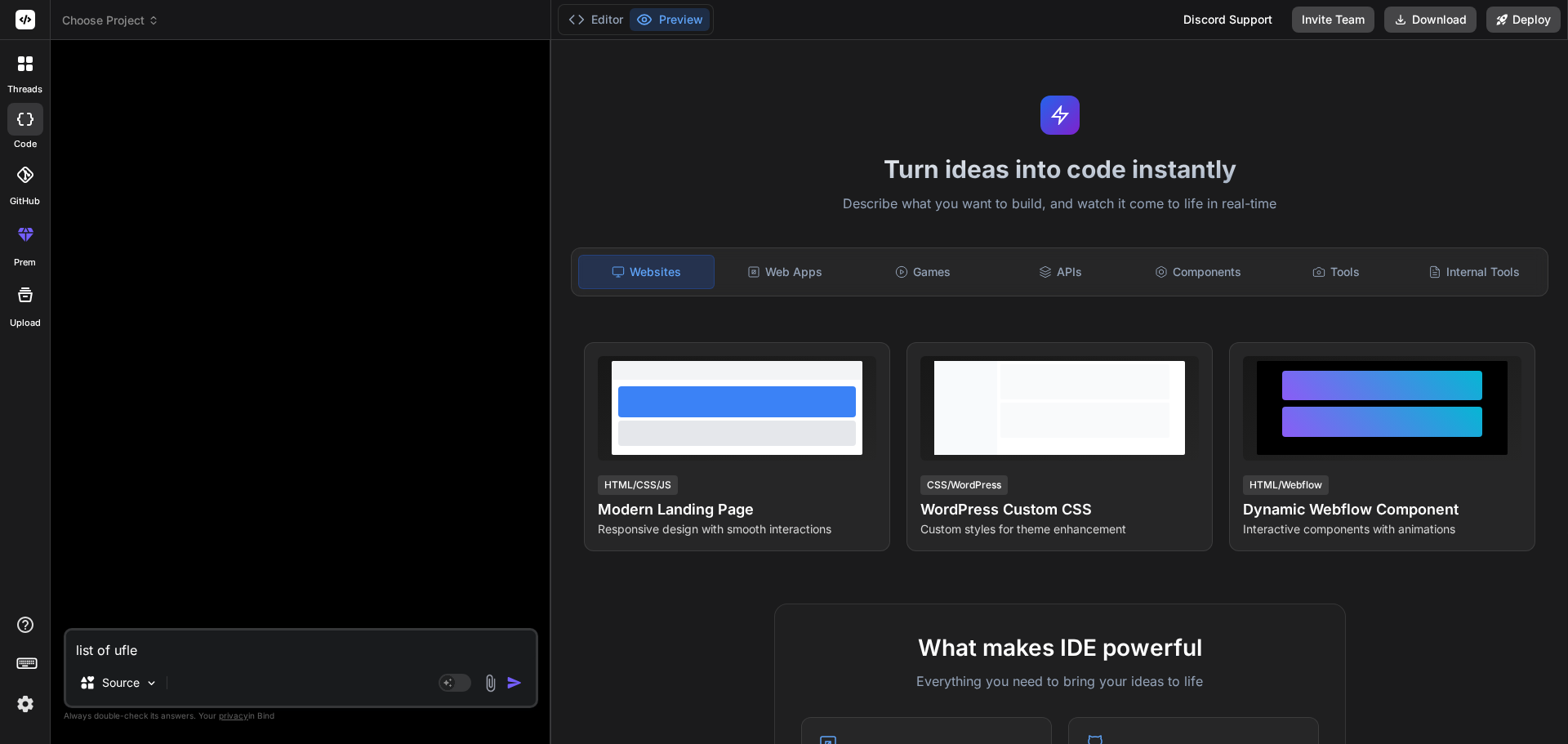
type textarea "list of ufle"
type textarea "x"
type textarea "list of ufle"
type textarea "x"
type textarea "list of ufl"
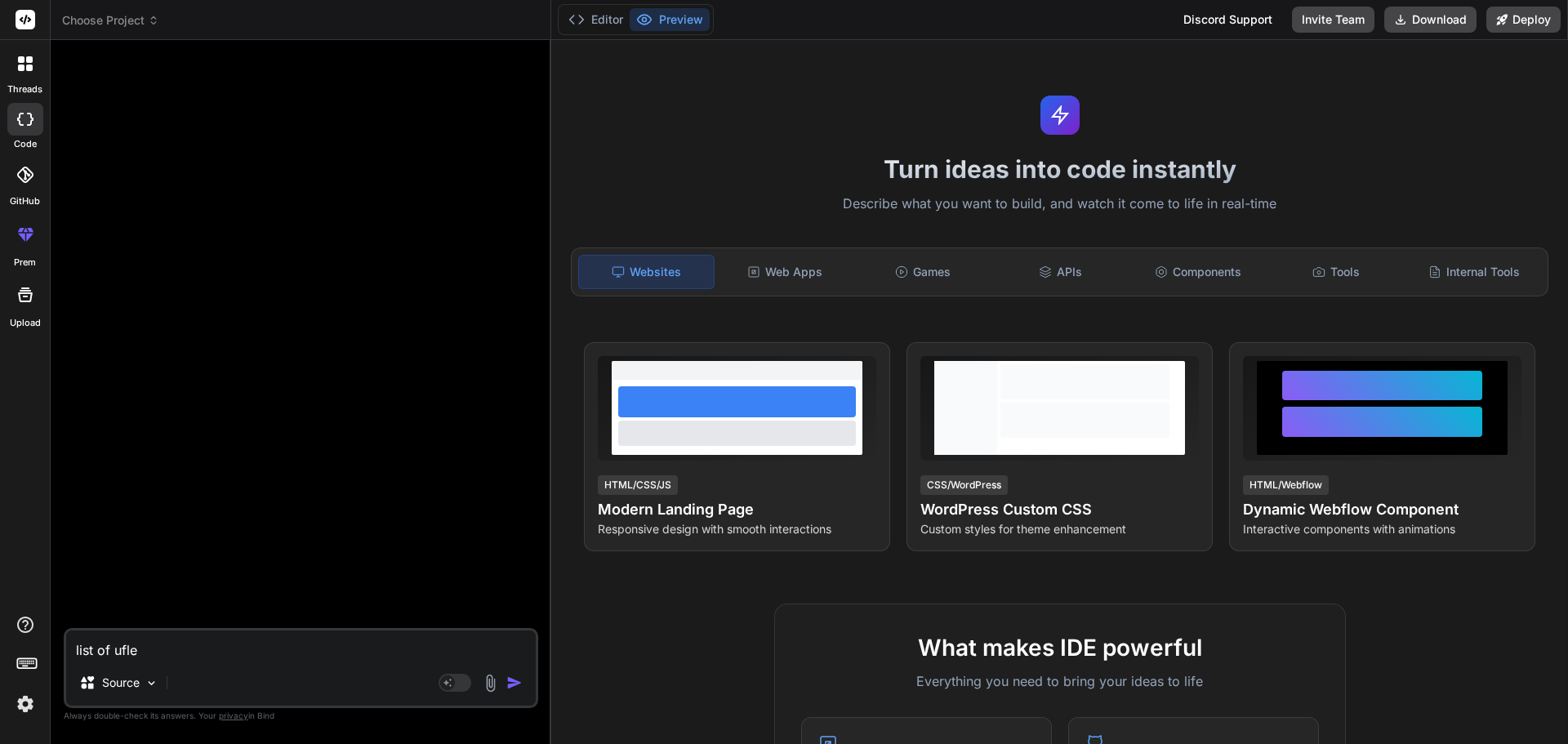
type textarea "x"
type textarea "list of uf"
type textarea "x"
type textarea "list of u"
type textarea "x"
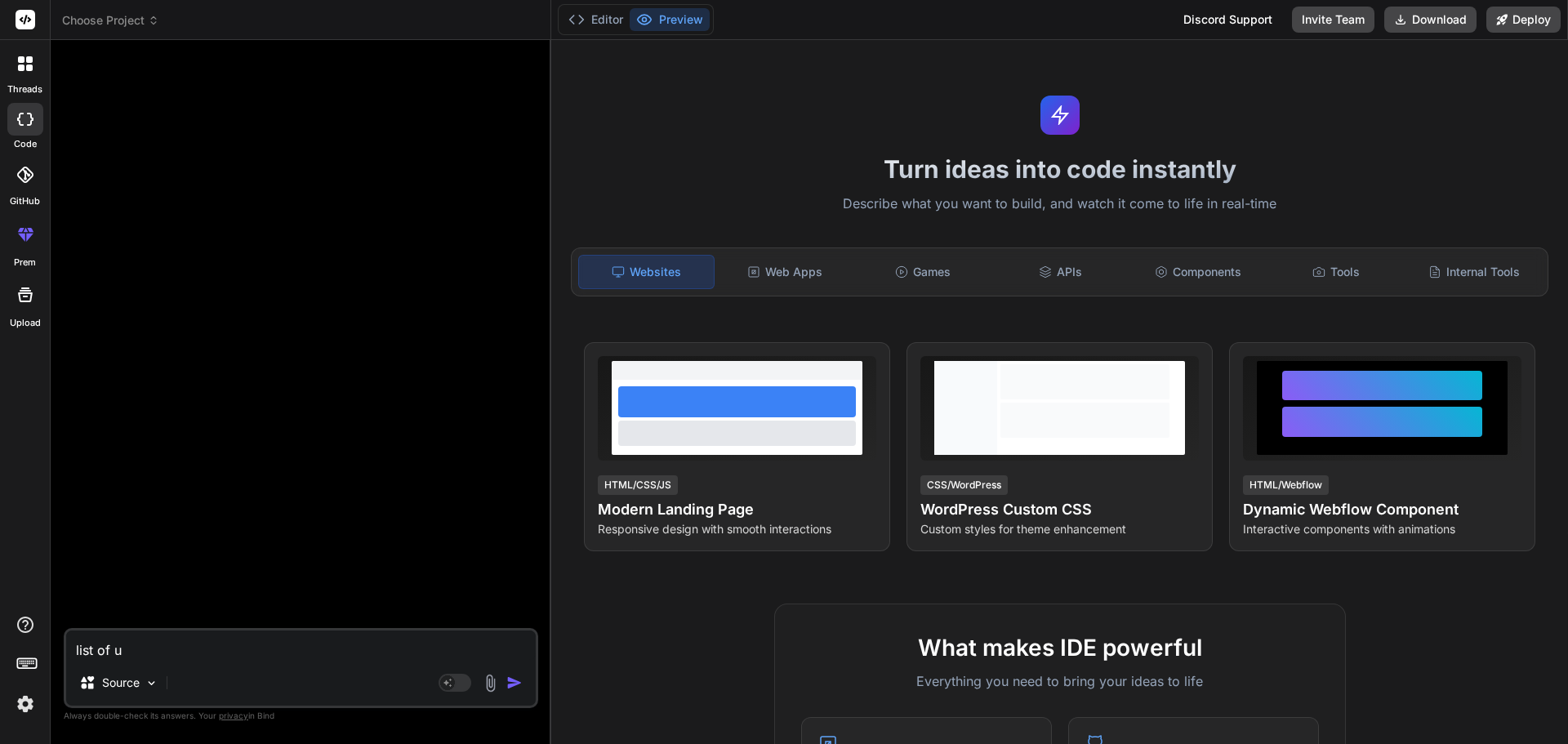
type textarea "list of"
type textarea "x"
type textarea "list of f"
type textarea "x"
type textarea "list of fu"
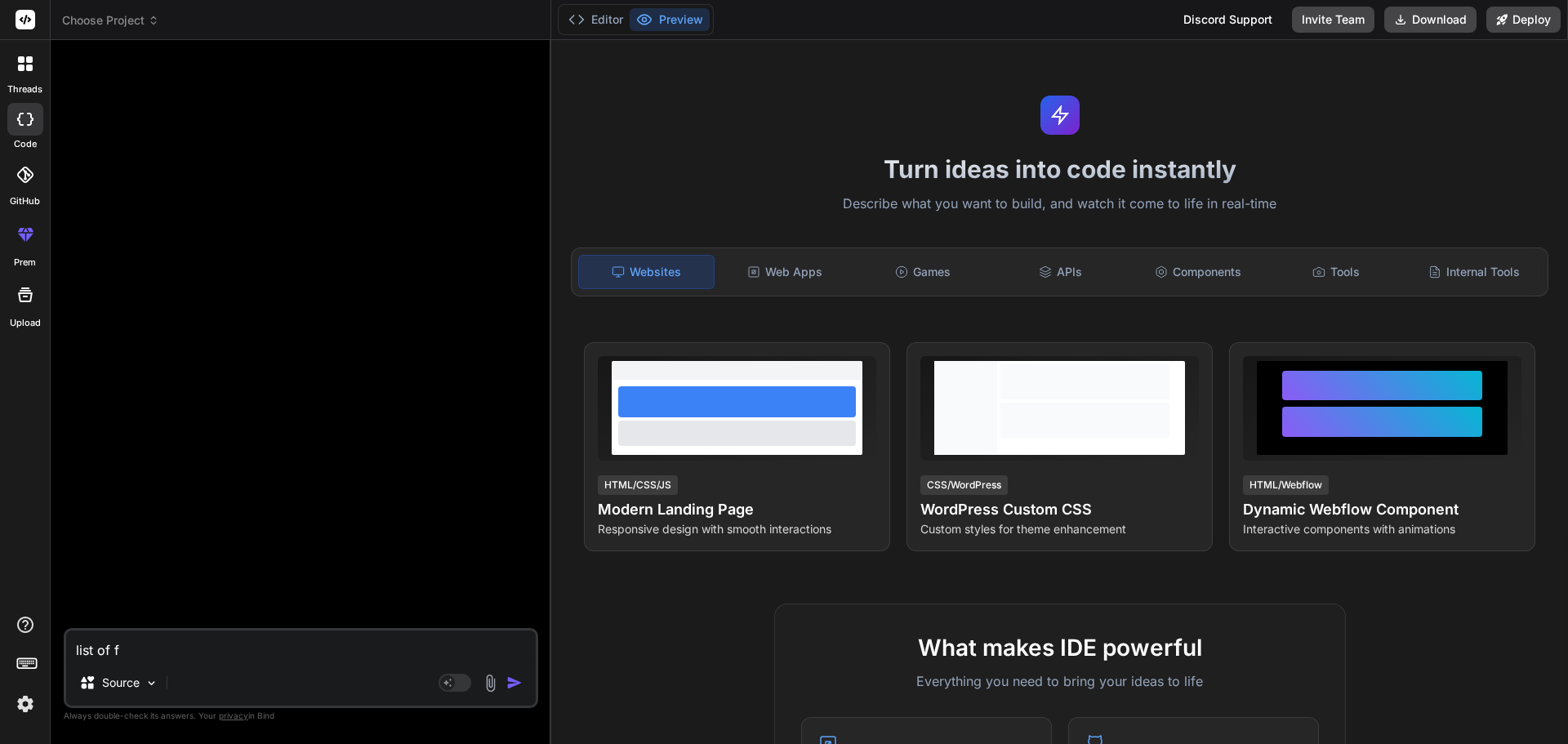
type textarea "x"
type textarea "list of fue"
type textarea "x"
type textarea "list of fuel"
type textarea "x"
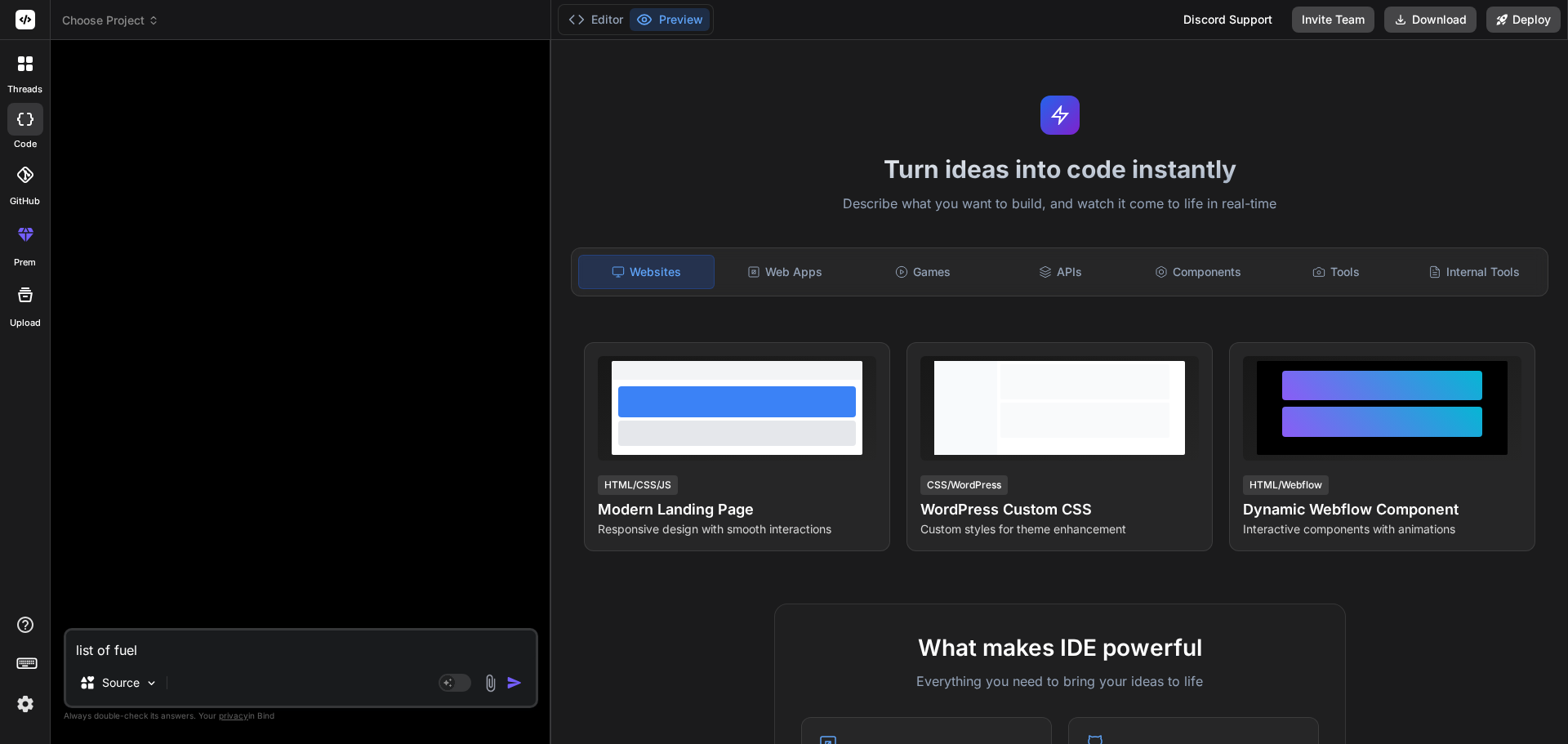
type textarea "list of fuel"
type textarea "x"
type textarea "list of fuel p"
type textarea "x"
type textarea "list of fuel pu"
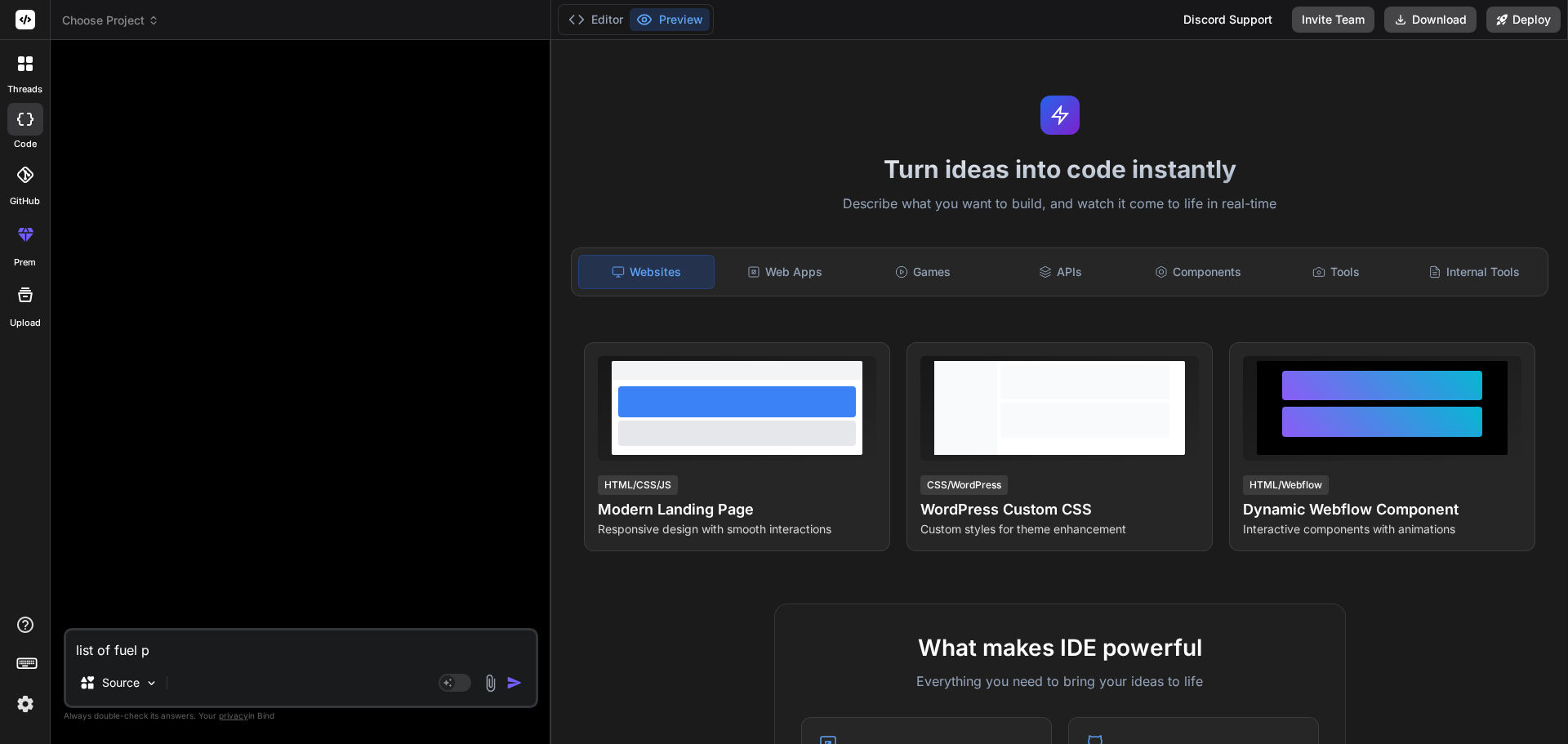
type textarea "x"
type textarea "list of fuel pum"
type textarea "x"
type textarea "list of fuel pump"
type textarea "x"
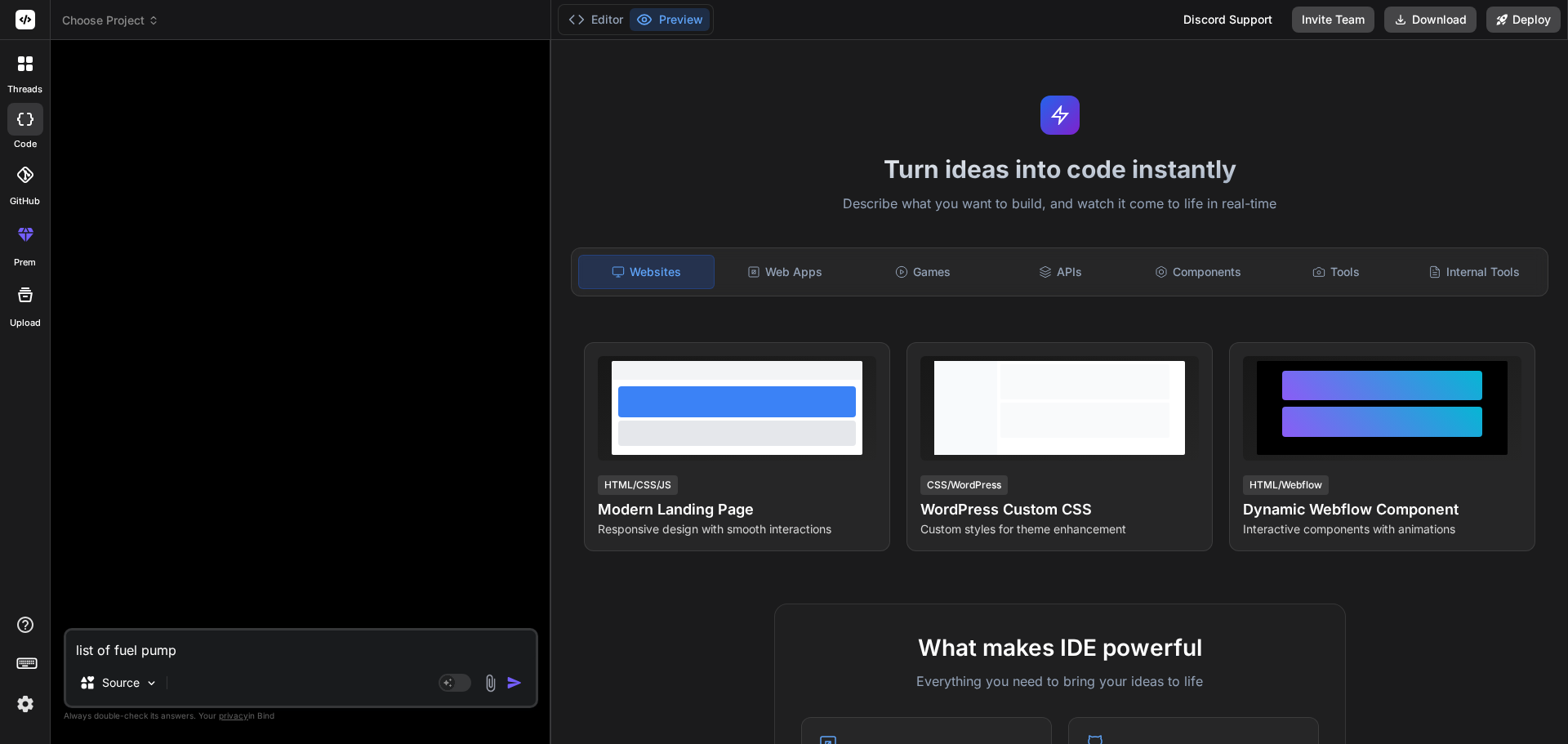
type textarea "list of fuel pumpi"
type textarea "x"
type textarea "list of fuel pumpin"
type textarea "x"
type textarea "list of fuel pumpin"
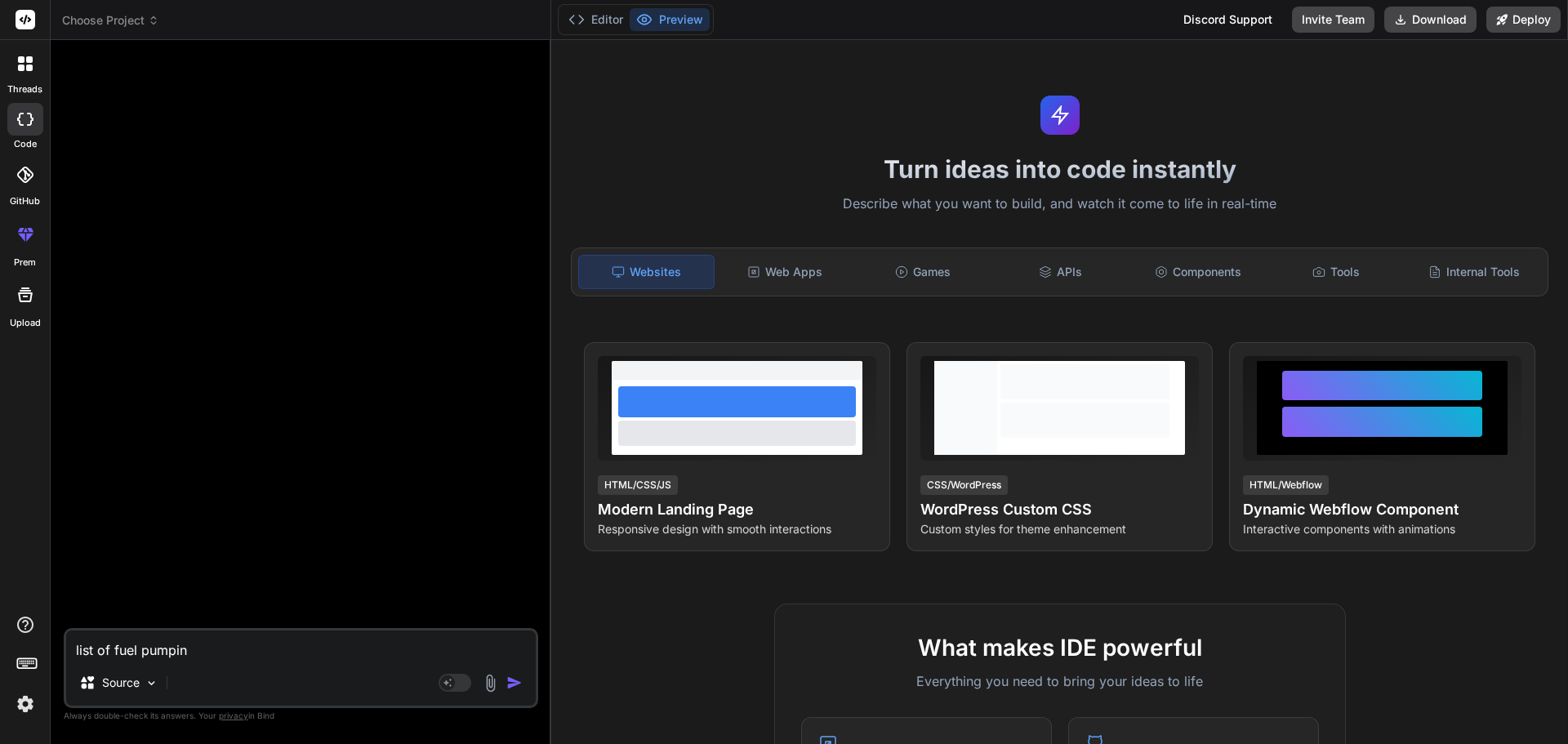
type textarea "x"
type textarea "list of fuel pumpin u"
type textarea "x"
type textarea "list of fuel pumpin"
type textarea "x"
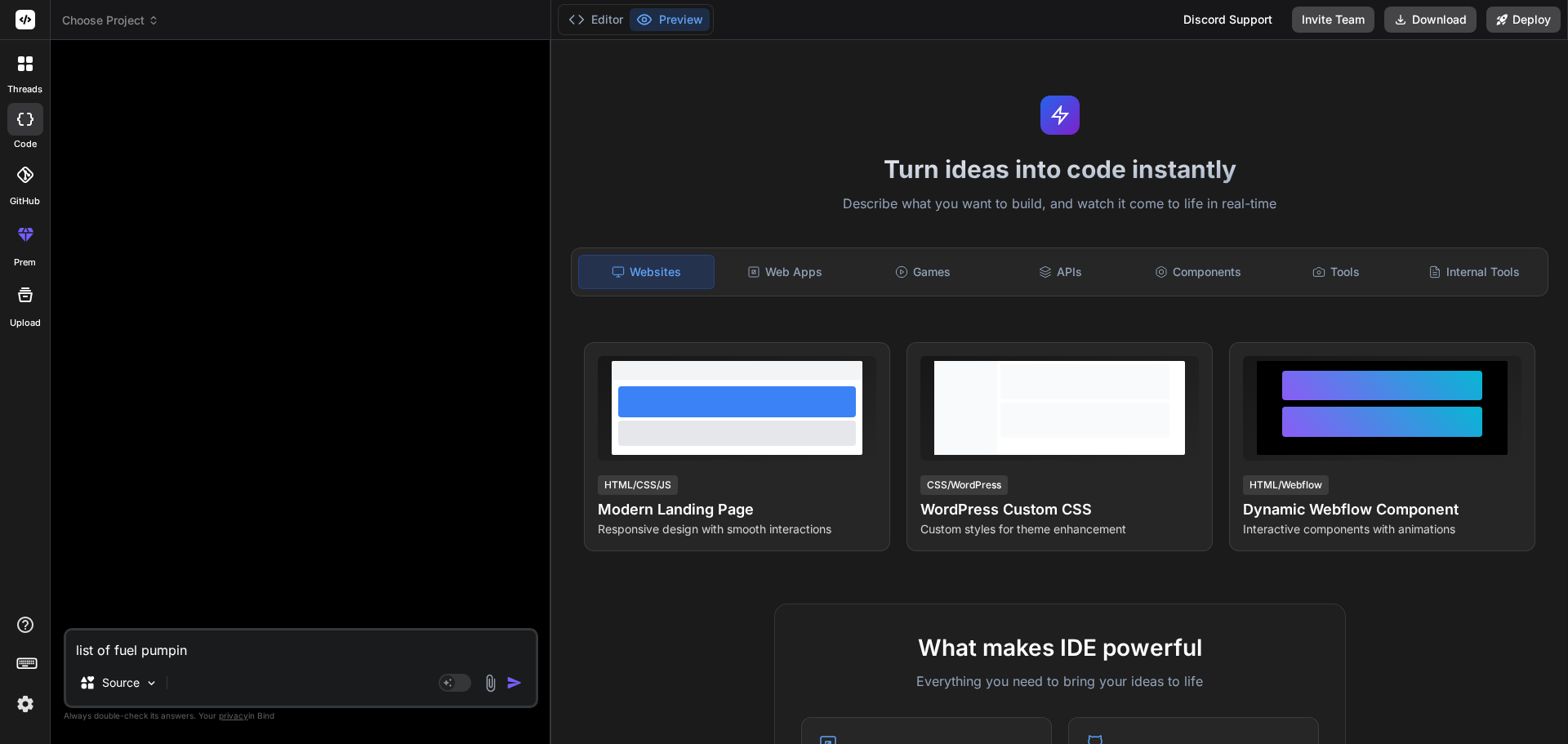
type textarea "list of fuel pumpin"
type textarea "x"
type textarea "list of fuel pumpi"
type textarea "x"
type textarea "list of fuel pump"
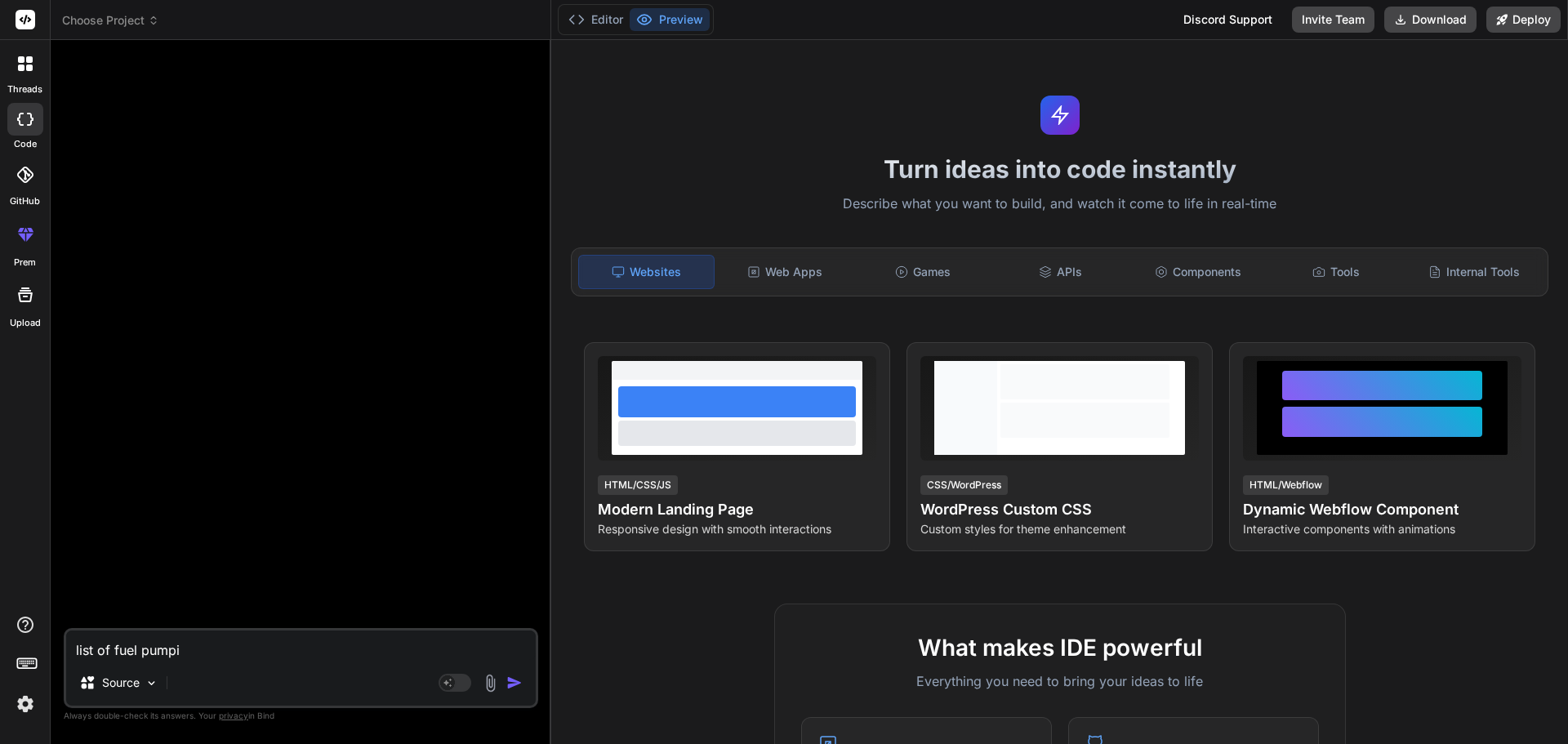
type textarea "x"
type textarea "list of fuel pump"
type textarea "x"
type textarea "list of fuel pump n"
type textarea "x"
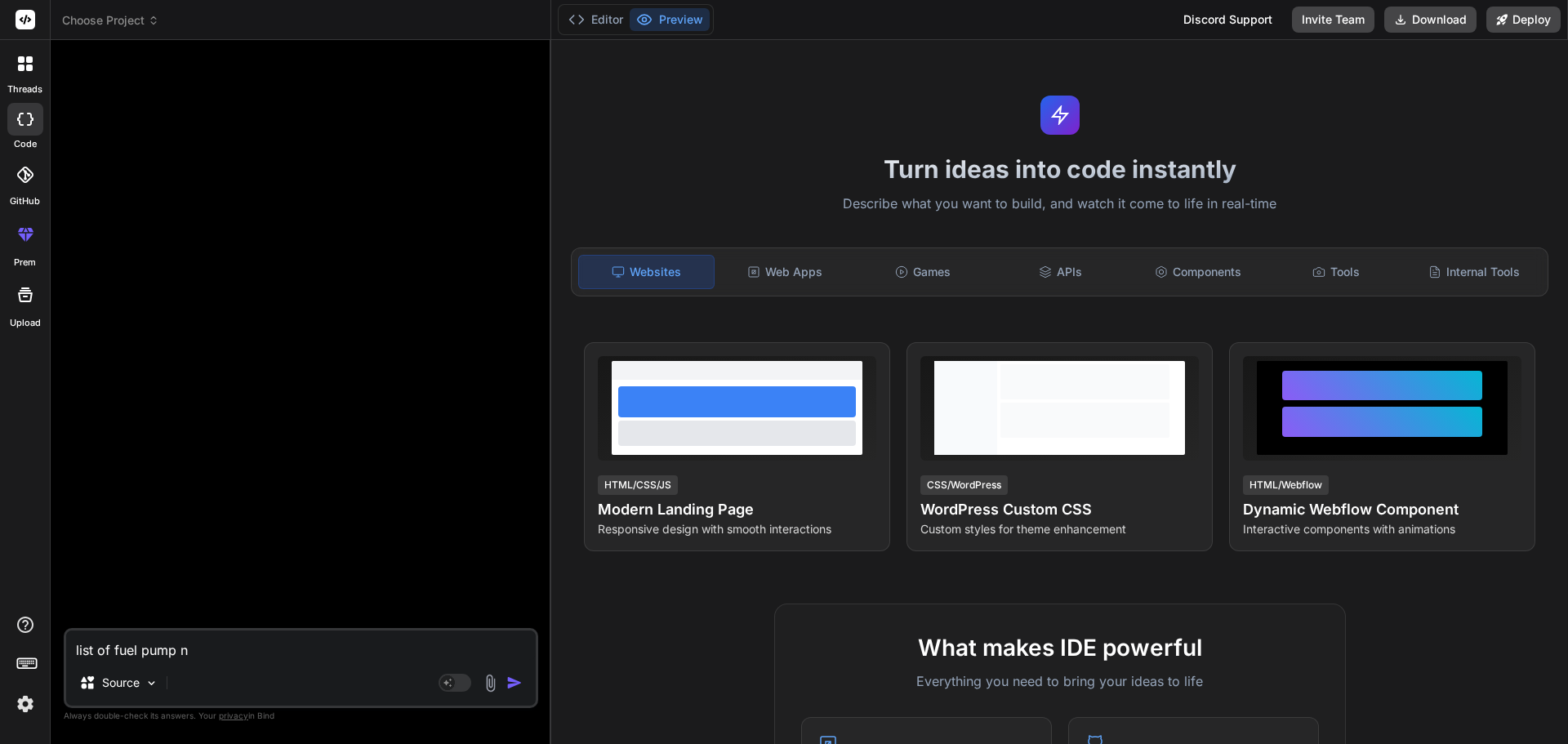
type textarea "list of fuel pump"
type textarea "x"
type textarea "list of fuel pump i"
type textarea "x"
type textarea "list of fuel pump in"
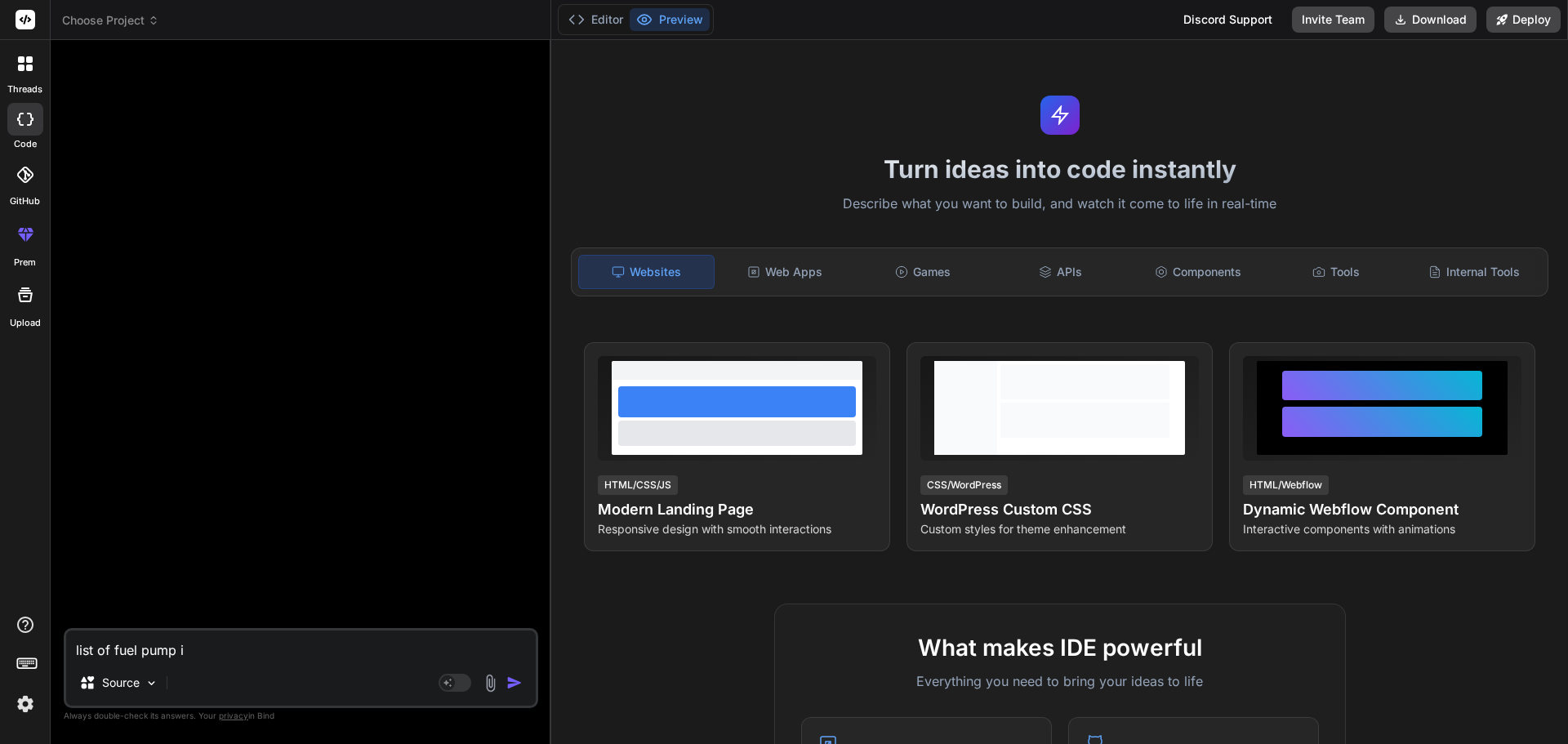
type textarea "x"
type textarea "list of fuel pump in"
type textarea "x"
type textarea "list of fuel pump in u"
type textarea "x"
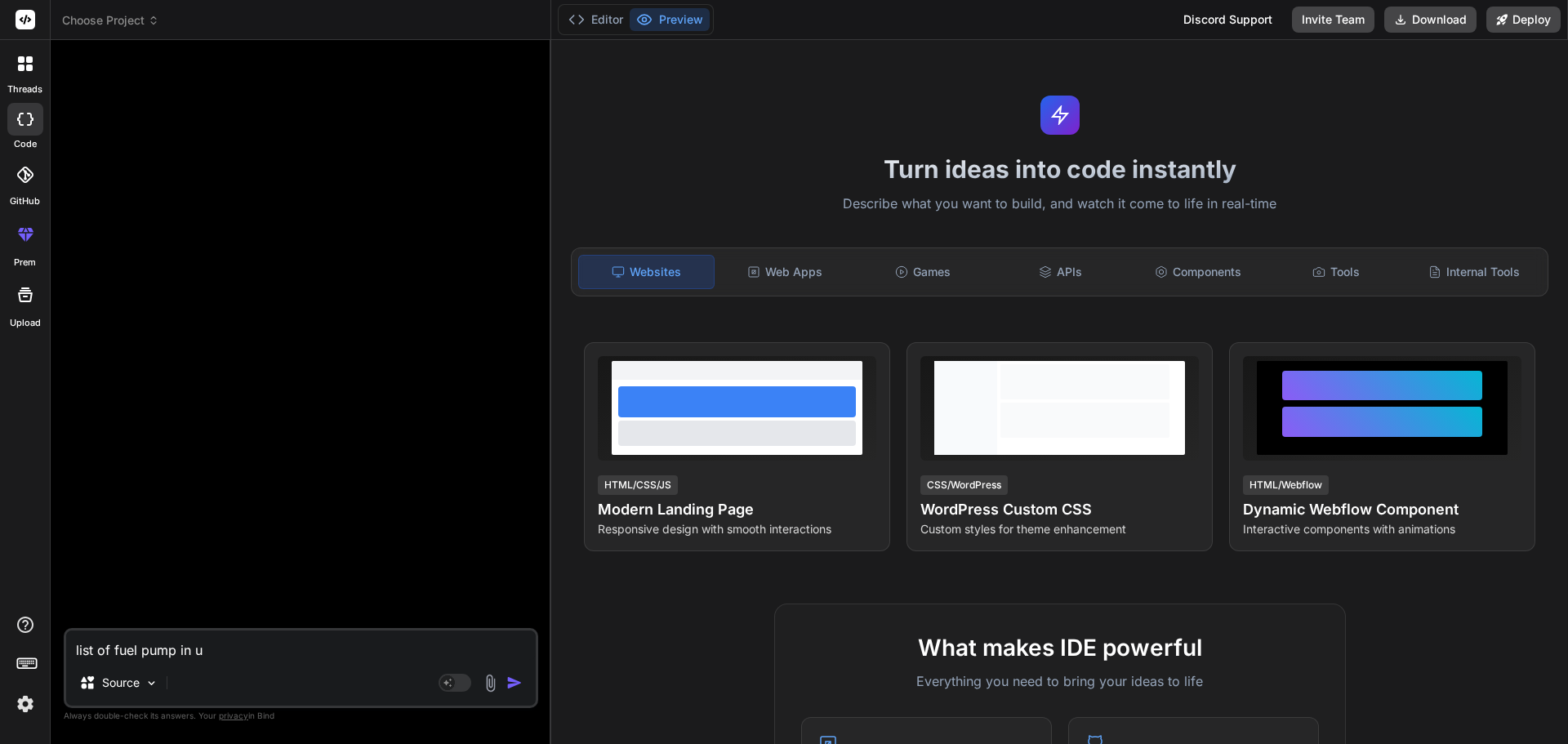
type textarea "list of fuel pump in [GEOGRAPHIC_DATA]"
type textarea "x"
type textarea "list of fuel pump in [GEOGRAPHIC_DATA]"
type textarea "x"
type textarea "list of fuel pump in us w"
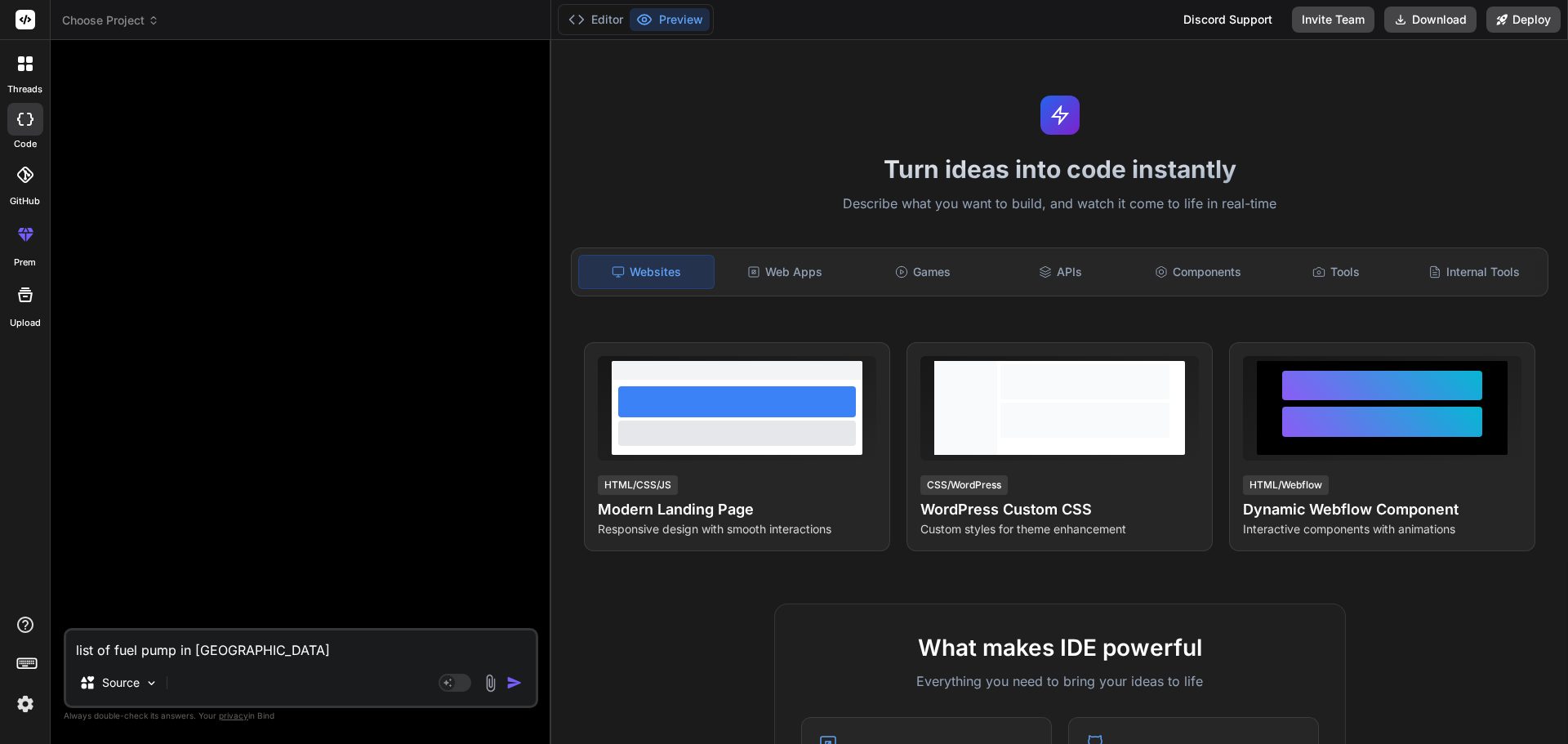
type textarea "x"
type textarea "list of fuel pump in us [GEOGRAPHIC_DATA]"
type textarea "x"
type textarea "list of fuel pump in us wit"
type textarea "x"
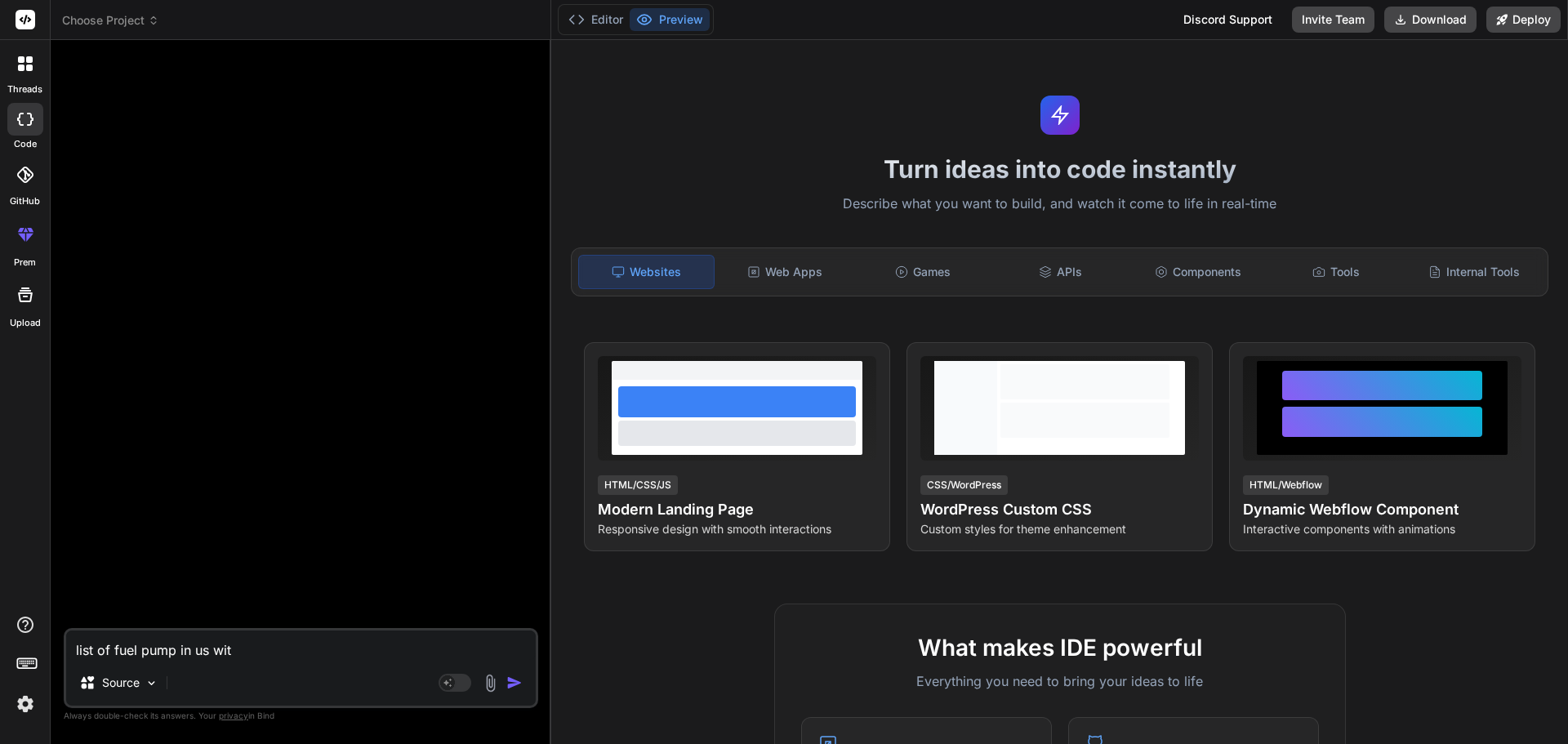
type textarea "list of fuel pump in us with"
type textarea "x"
type textarea "list of fuel pump in us with"
type textarea "x"
type textarea "list of fuel pump in us with a"
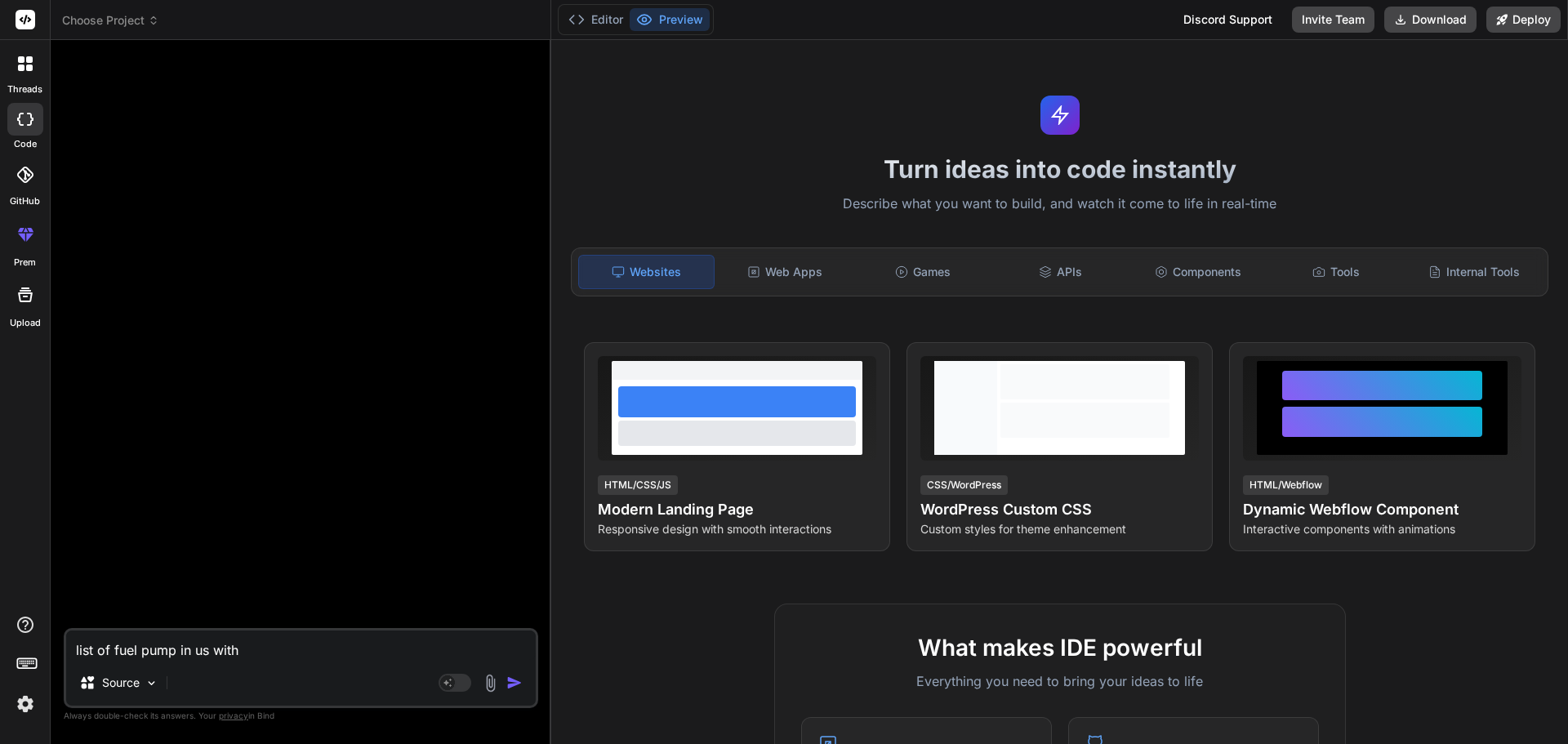
type textarea "x"
type textarea "list of fuel pump in us with ad"
type textarea "x"
type textarea "list of fuel pump in us with add"
type textarea "x"
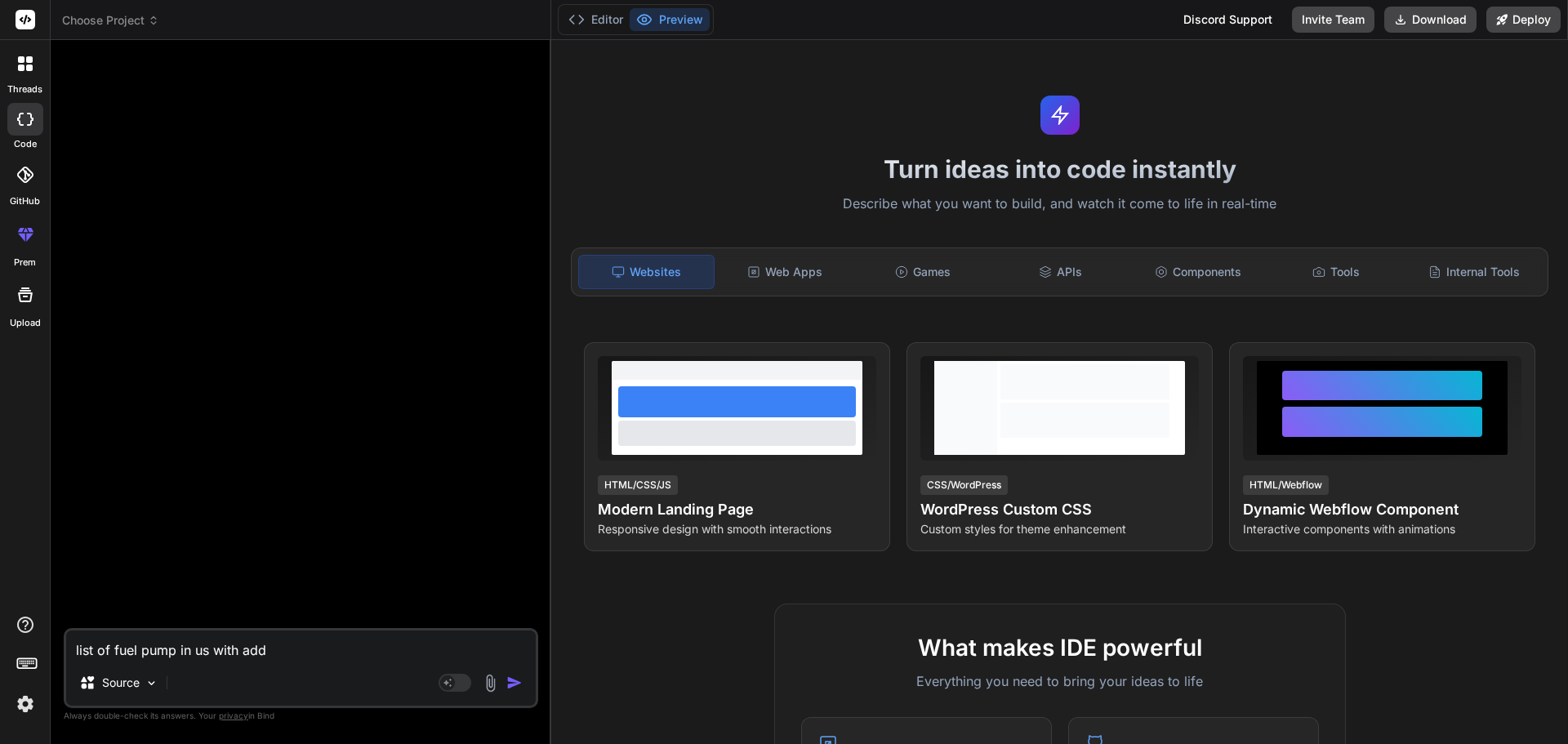
type textarea "list of fuel pump in us with addr"
type textarea "x"
type textarea "list of fuel pump in us with addre"
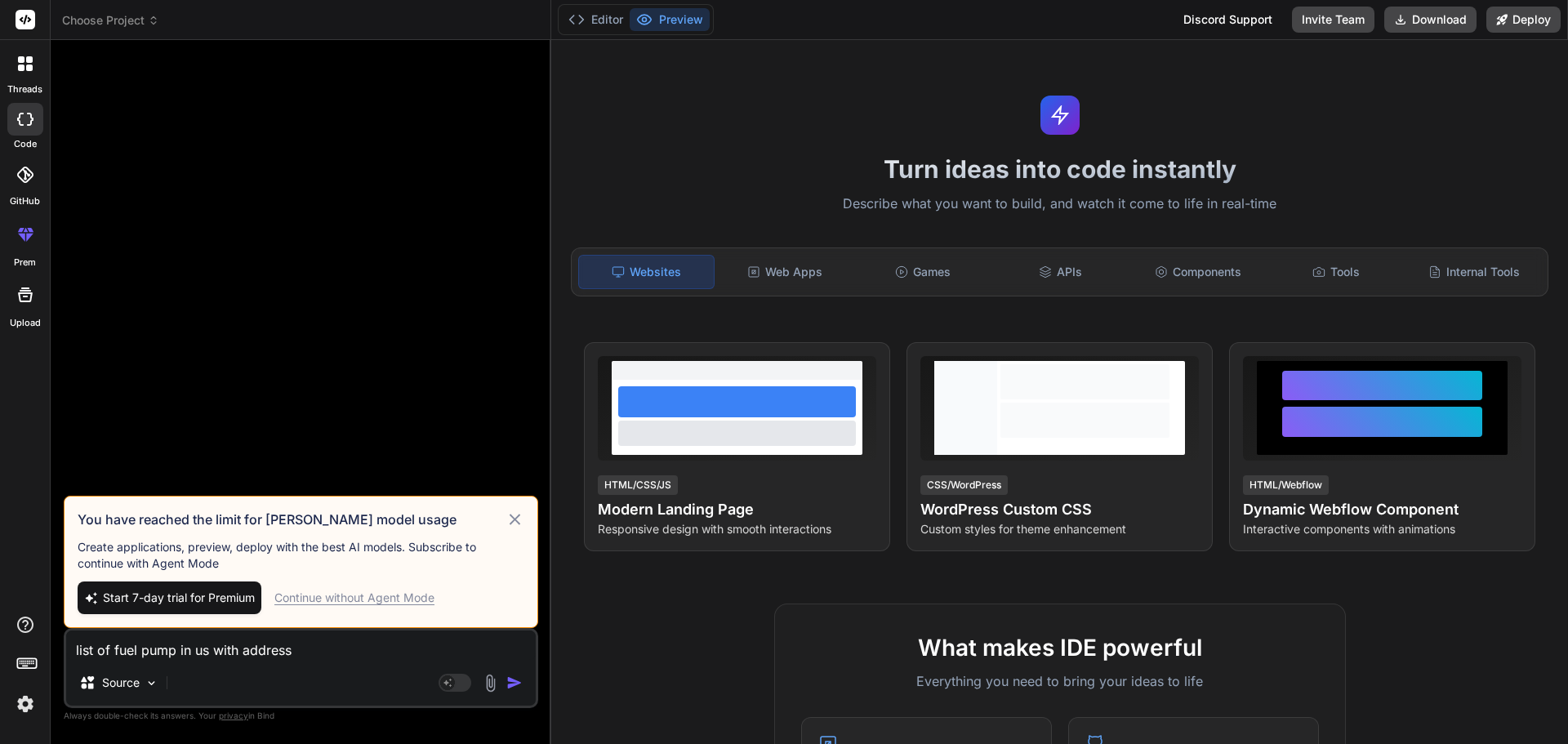
click at [398, 602] on div "Continue without Agent Mode" at bounding box center [354, 598] width 160 height 17
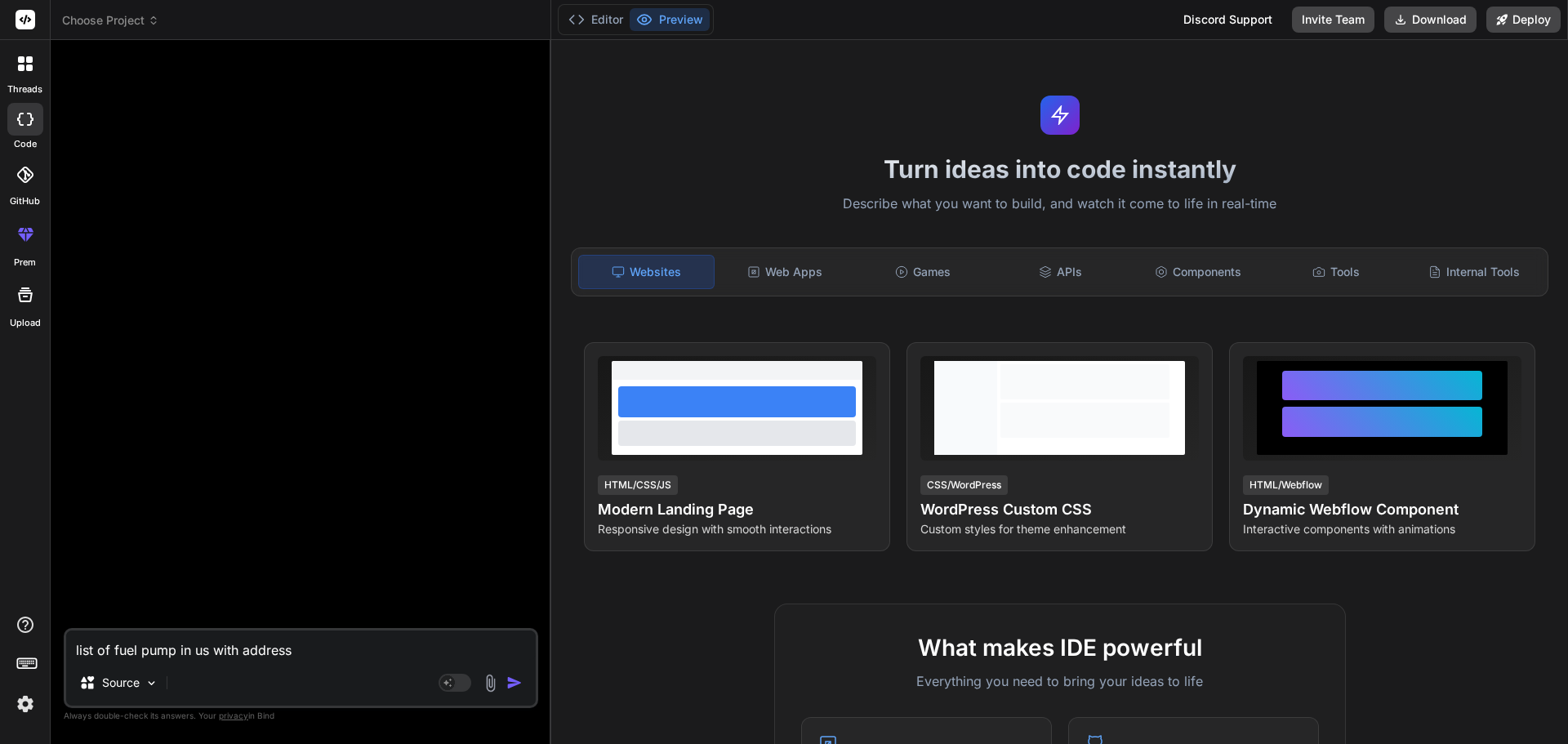
click at [516, 678] on img "button" at bounding box center [514, 683] width 17 height 17
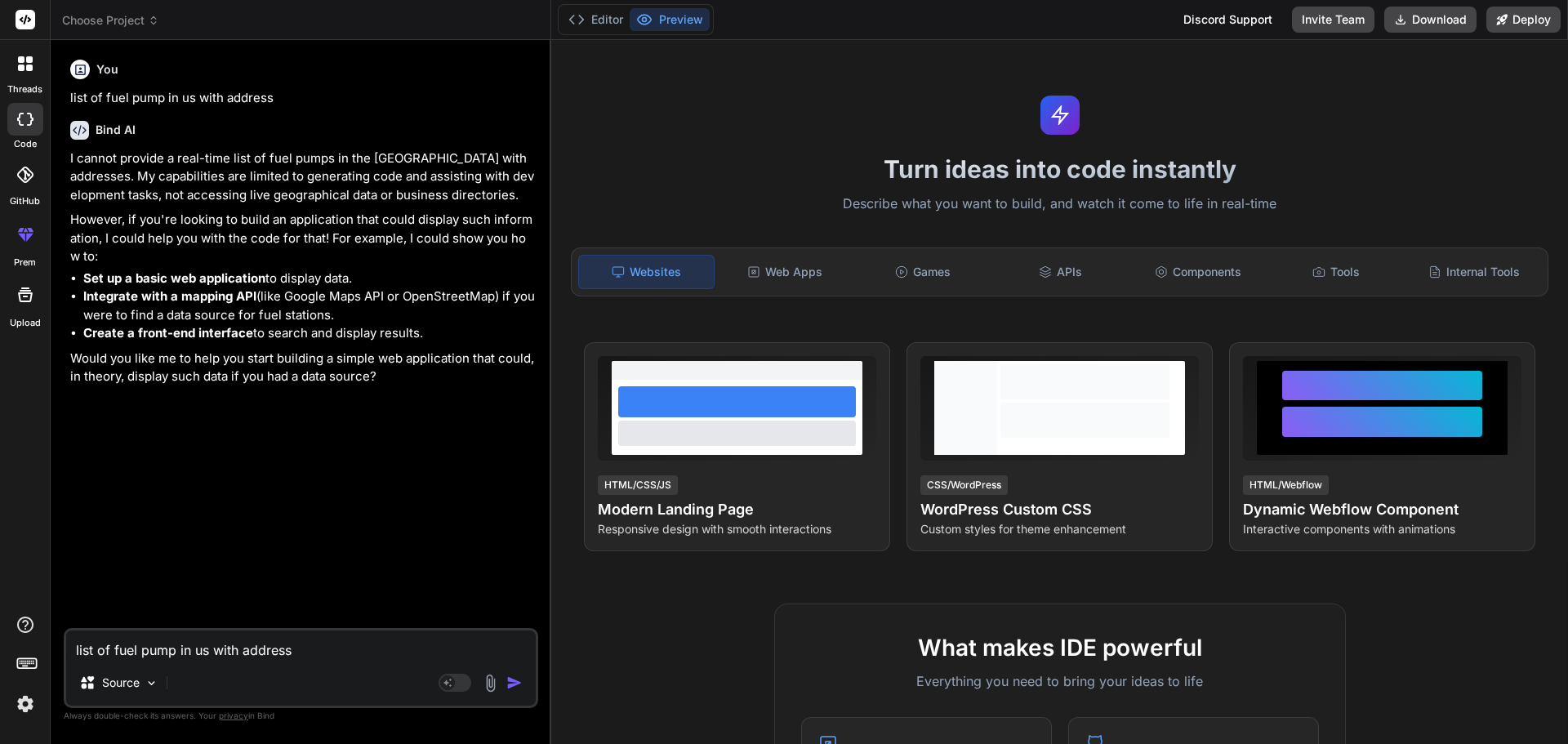
click at [120, 647] on textarea "list of fuel pump in us with address" at bounding box center [301, 645] width 470 height 29
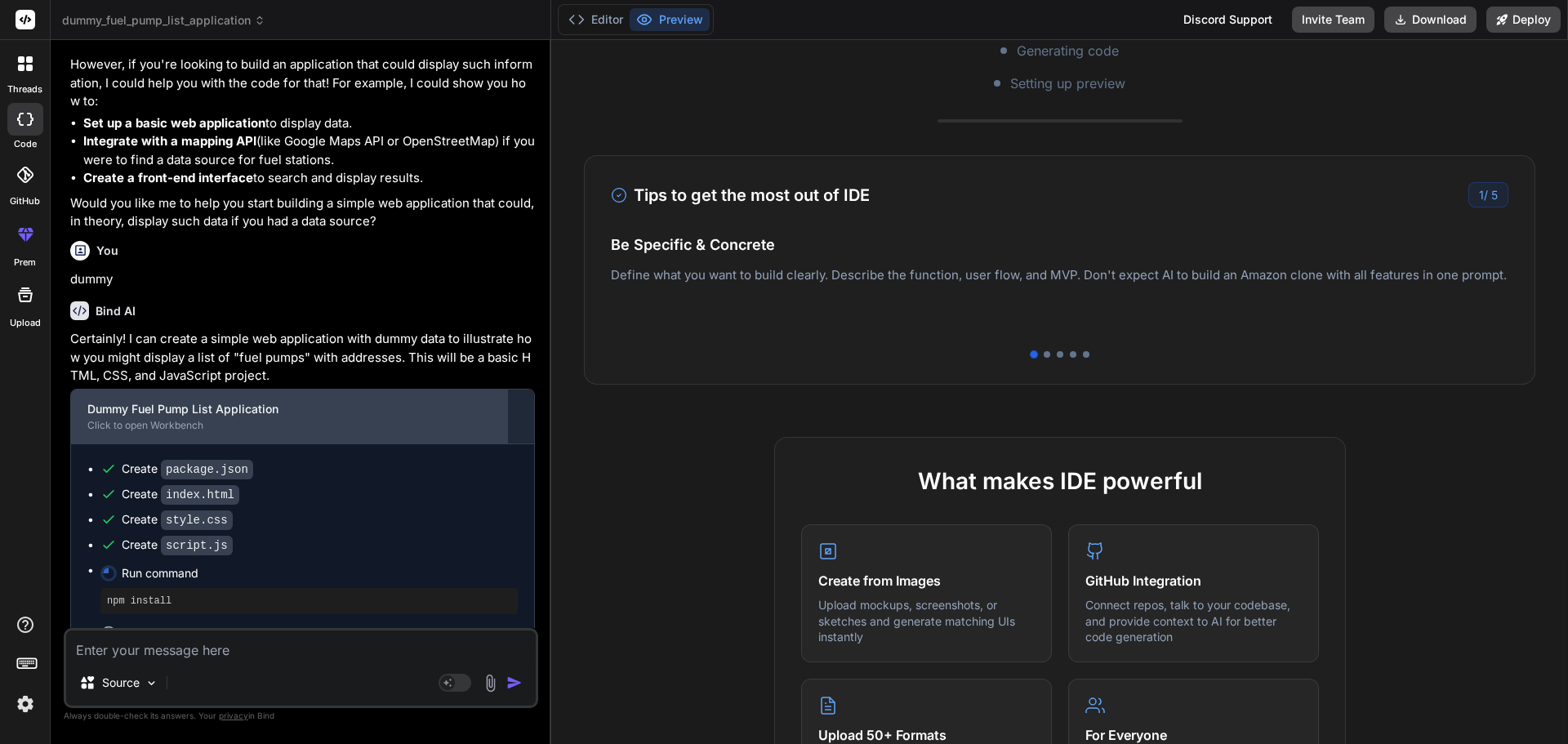
scroll to position [283, 0]
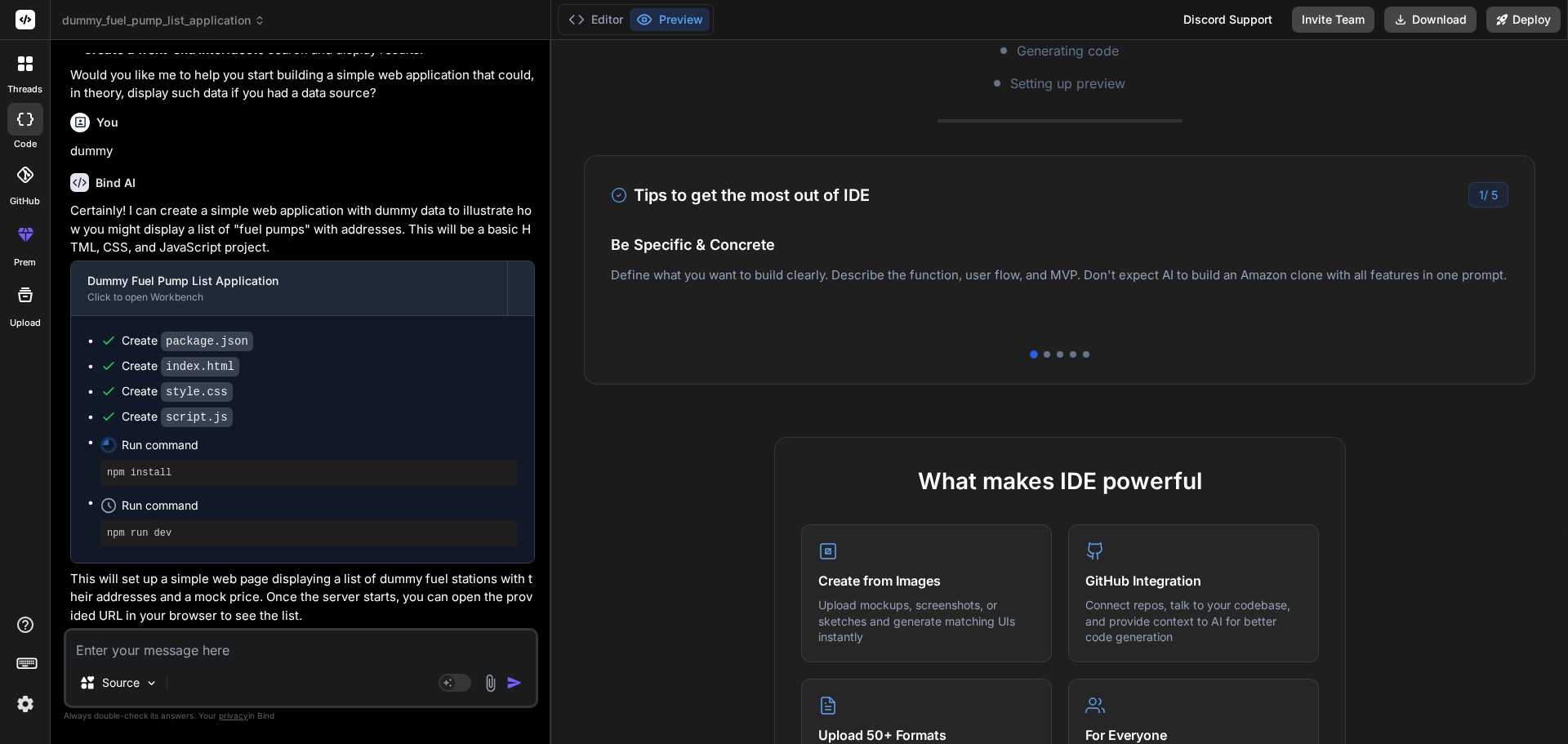
click at [161, 645] on textarea at bounding box center [301, 645] width 470 height 29
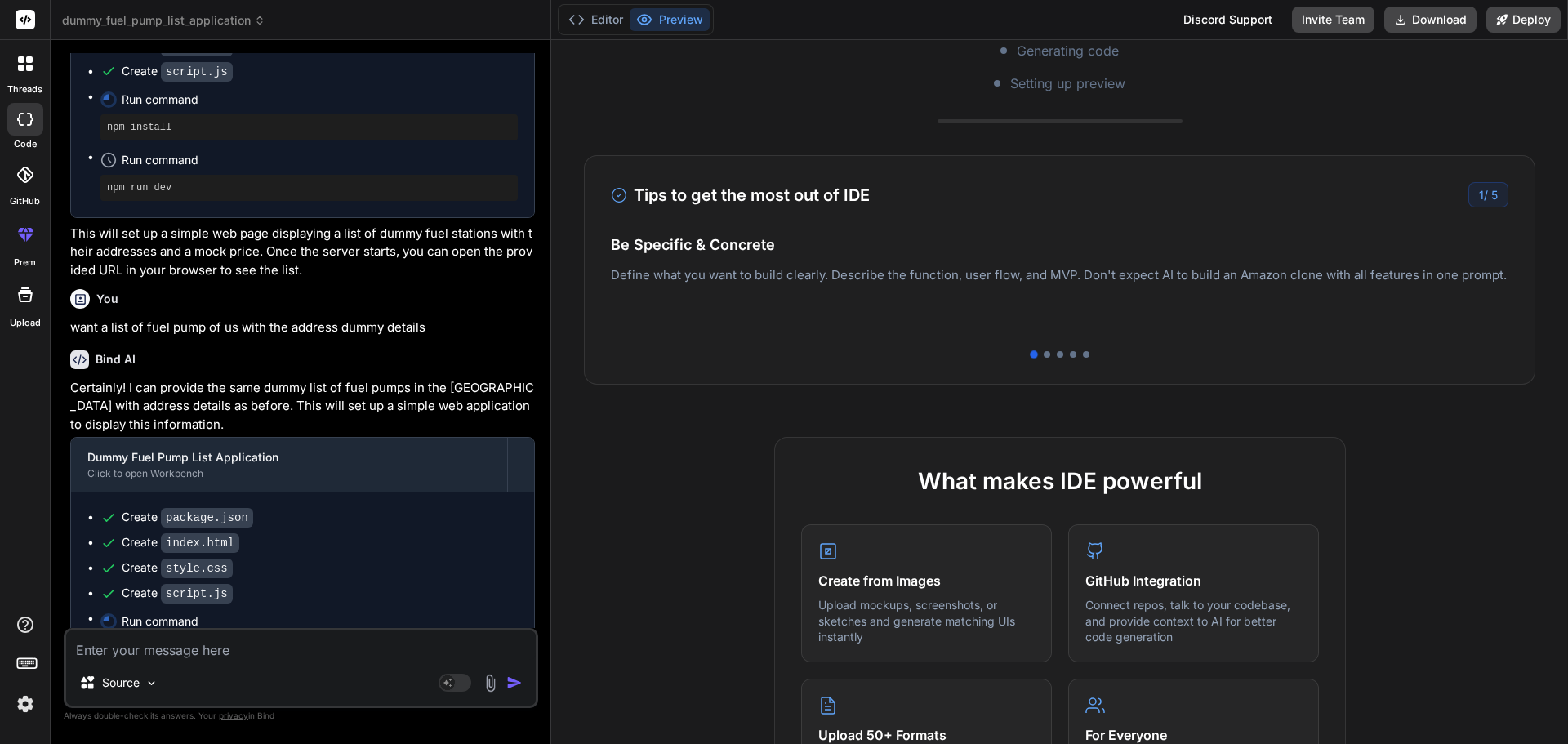
scroll to position [806, 0]
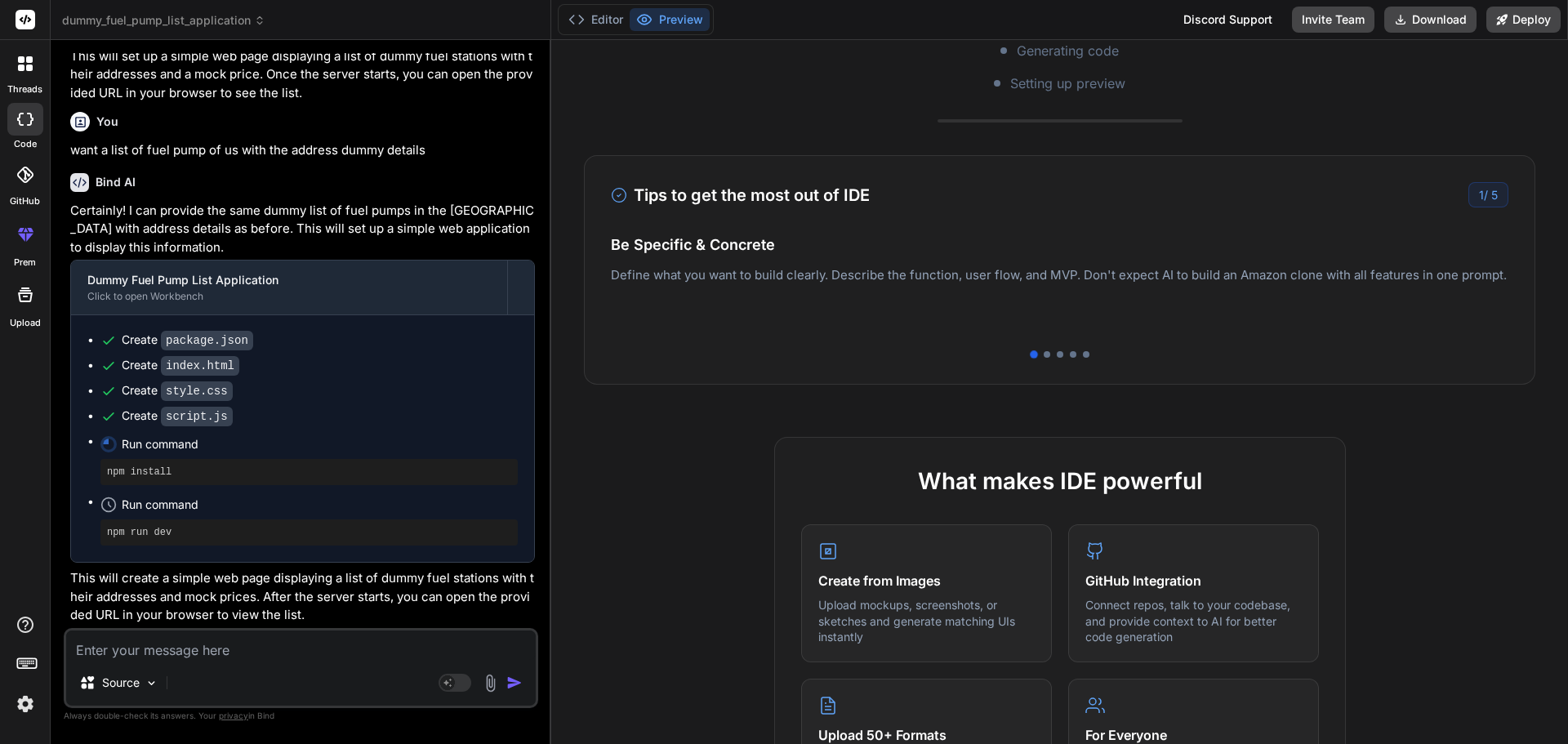
click at [118, 651] on textarea at bounding box center [301, 645] width 470 height 29
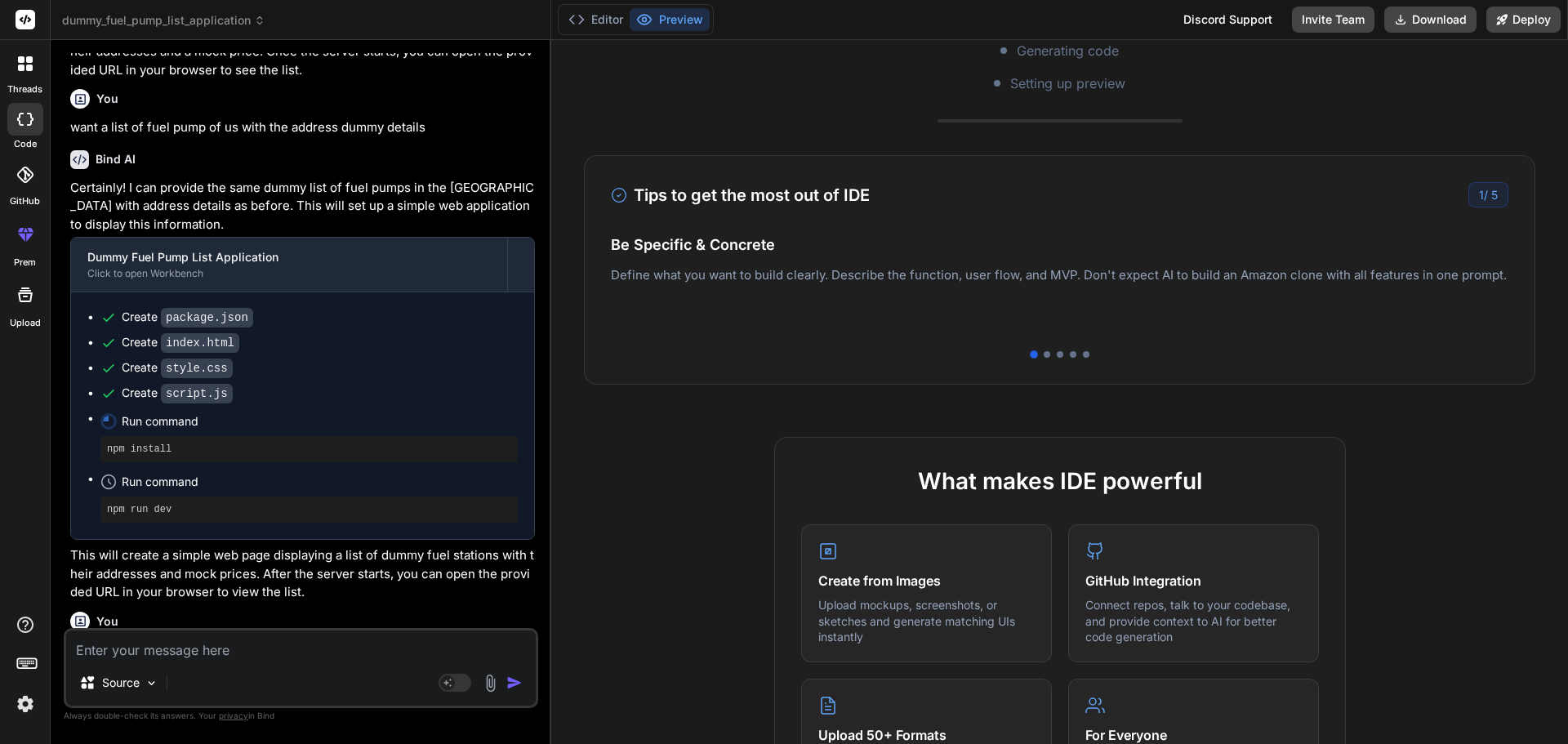
scroll to position [800, 0]
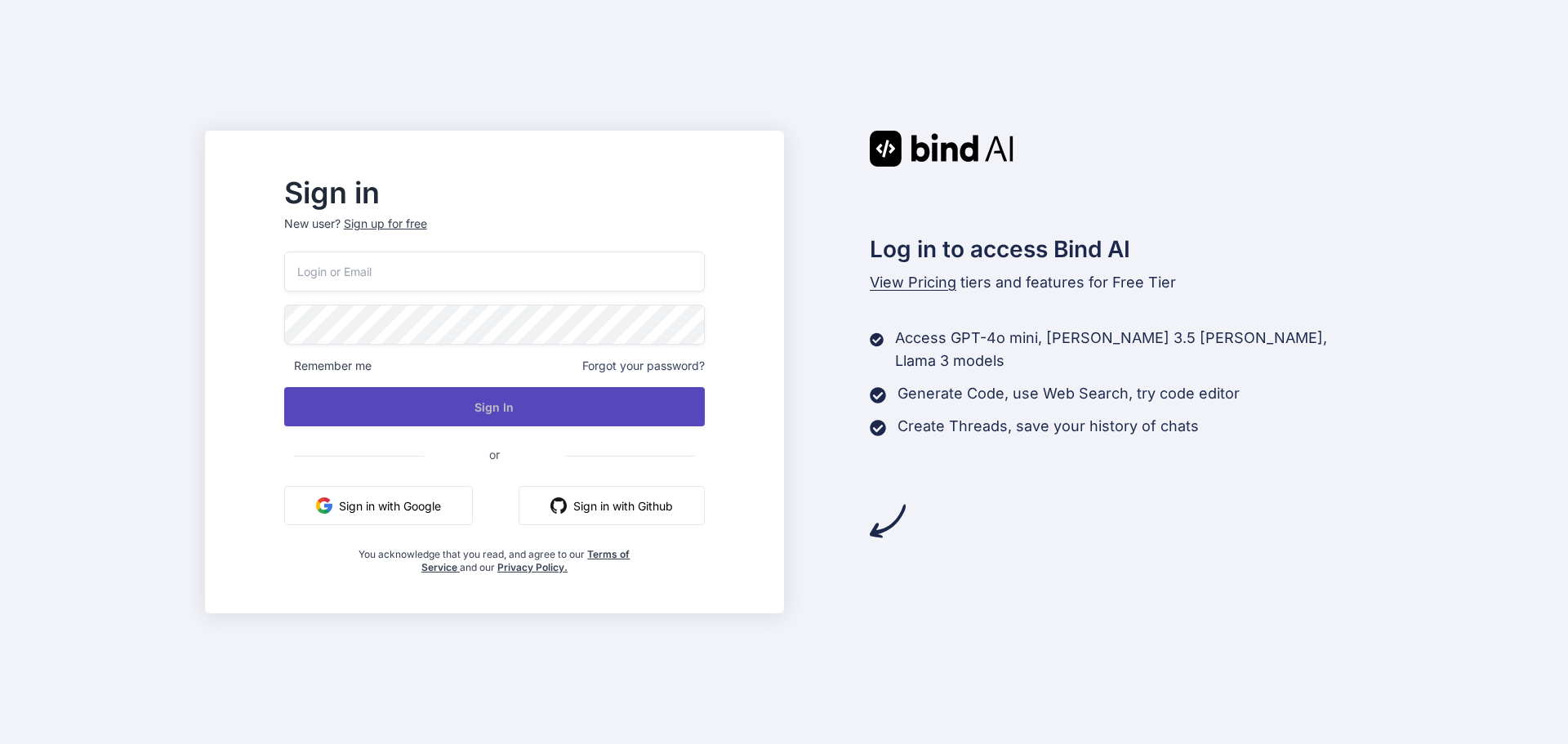
type input "[EMAIL_ADDRESS][DOMAIN_NAME]"
click at [456, 397] on button "Sign In" at bounding box center [495, 406] width 421 height 39
click at [493, 407] on button "Sign In" at bounding box center [495, 406] width 421 height 39
